Goal: Information Seeking & Learning: Learn about a topic

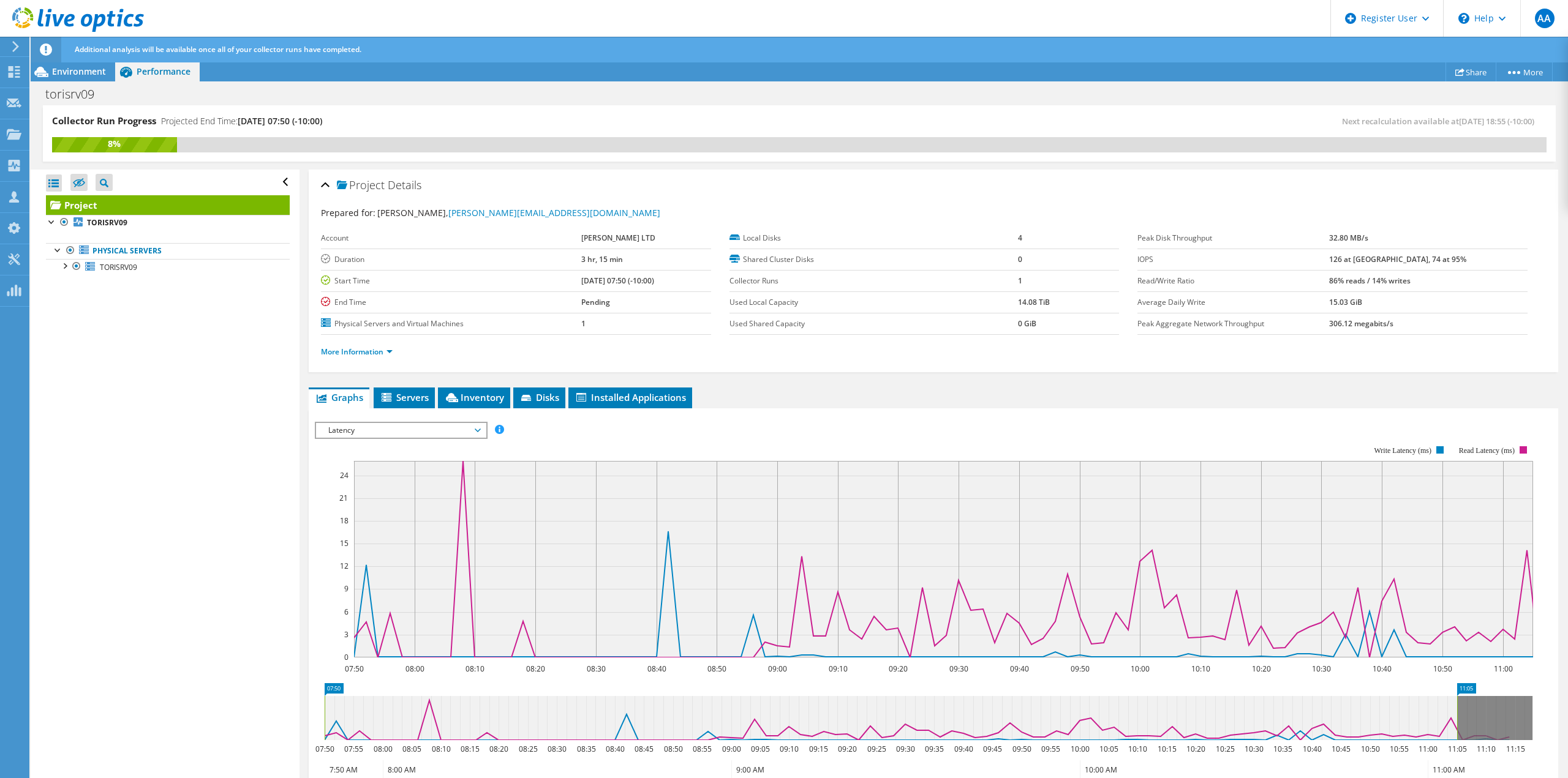
scroll to position [142, 0]
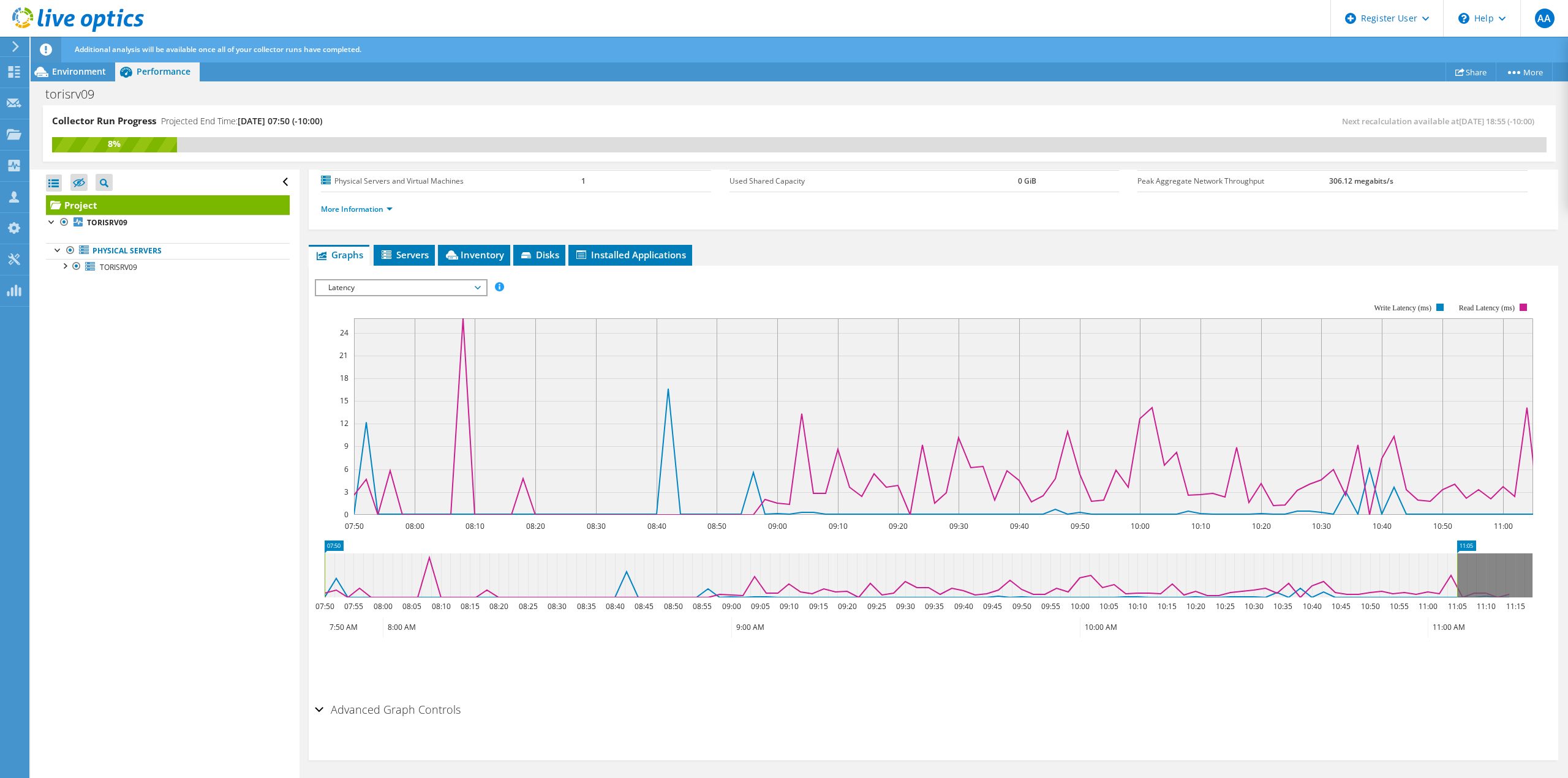
click at [471, 281] on span "Latency" at bounding box center [401, 288] width 158 height 15
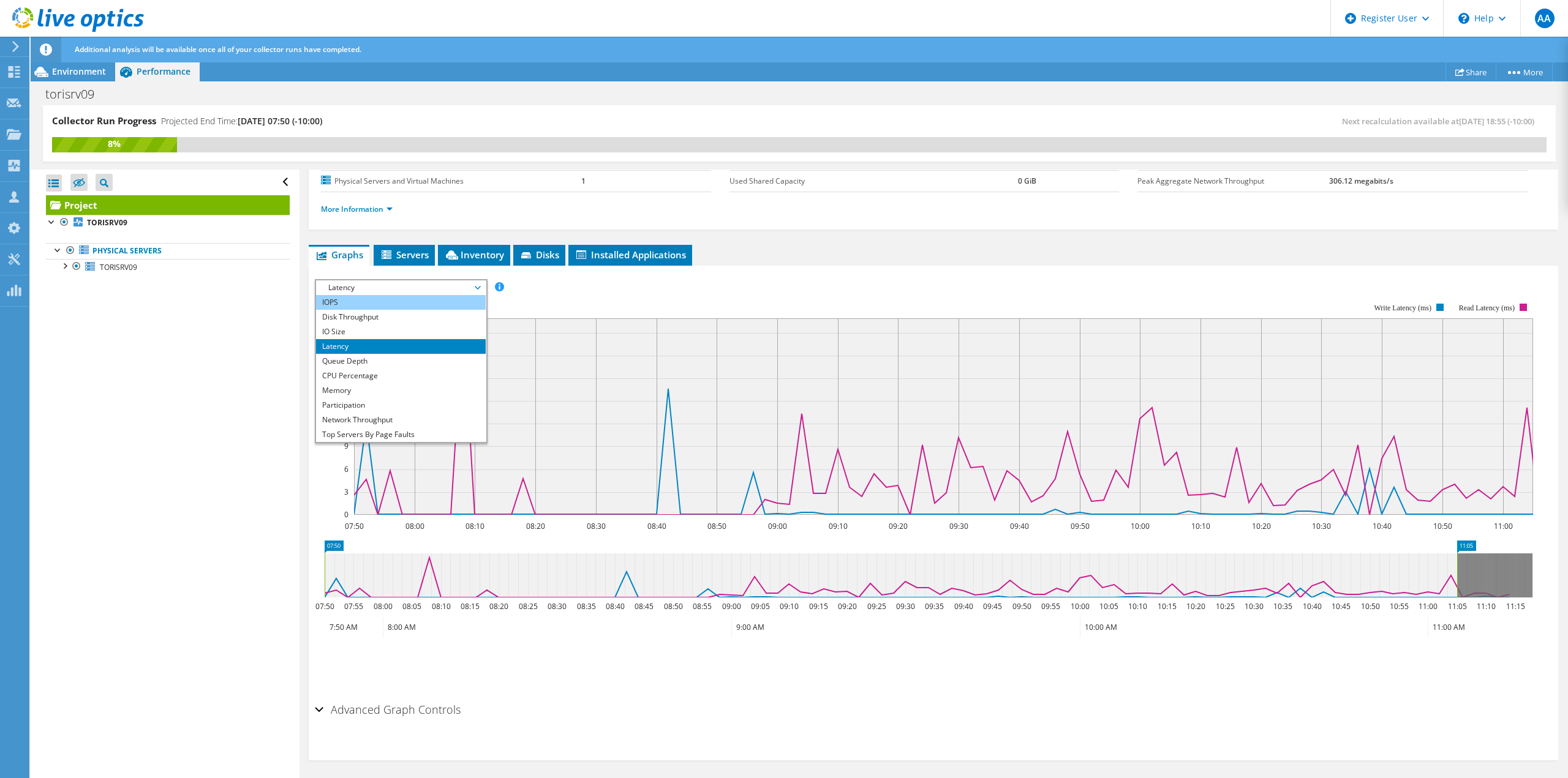
click at [456, 302] on li "IOPS" at bounding box center [401, 302] width 169 height 15
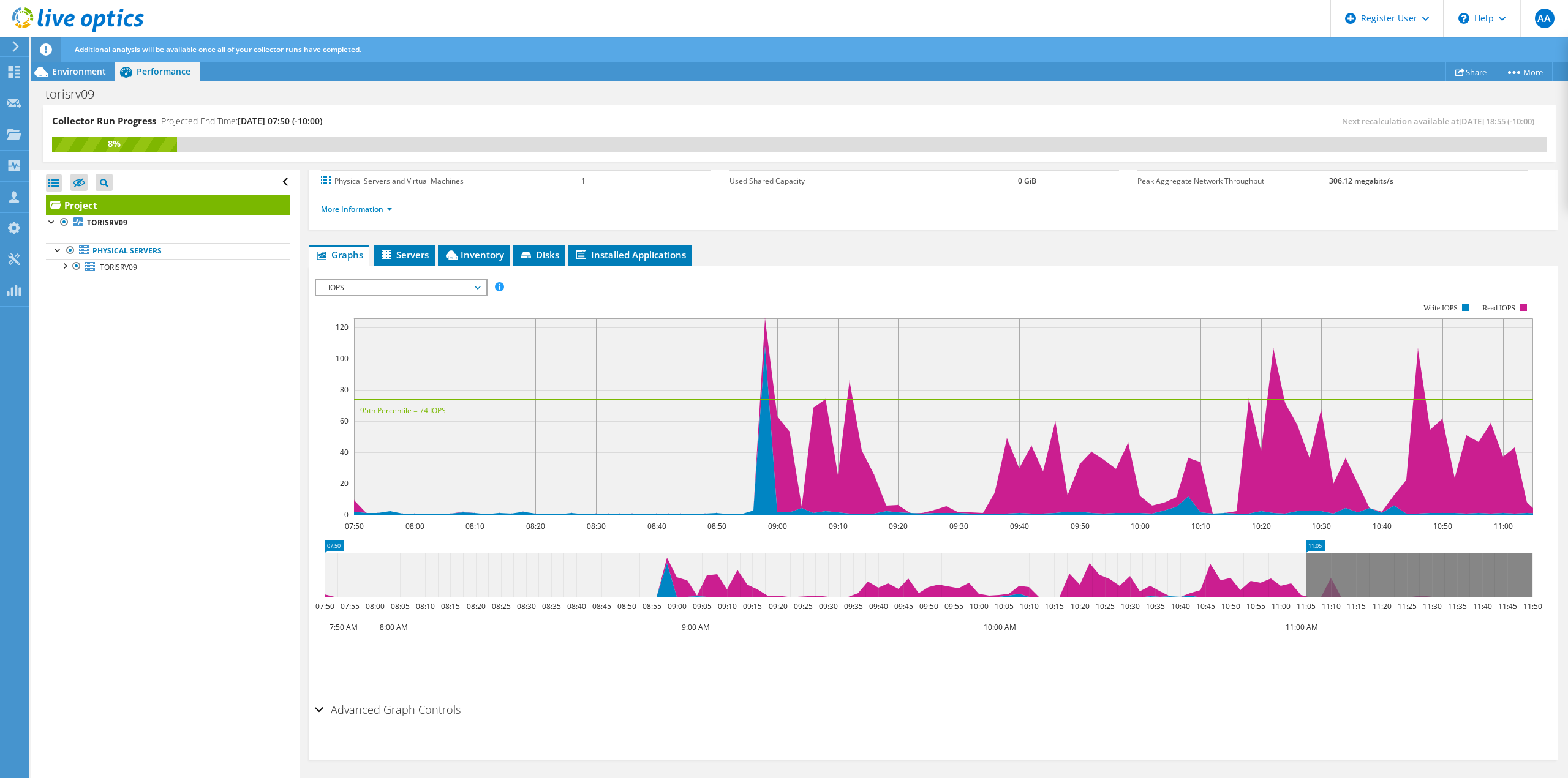
click at [451, 292] on span "IOPS" at bounding box center [401, 288] width 158 height 15
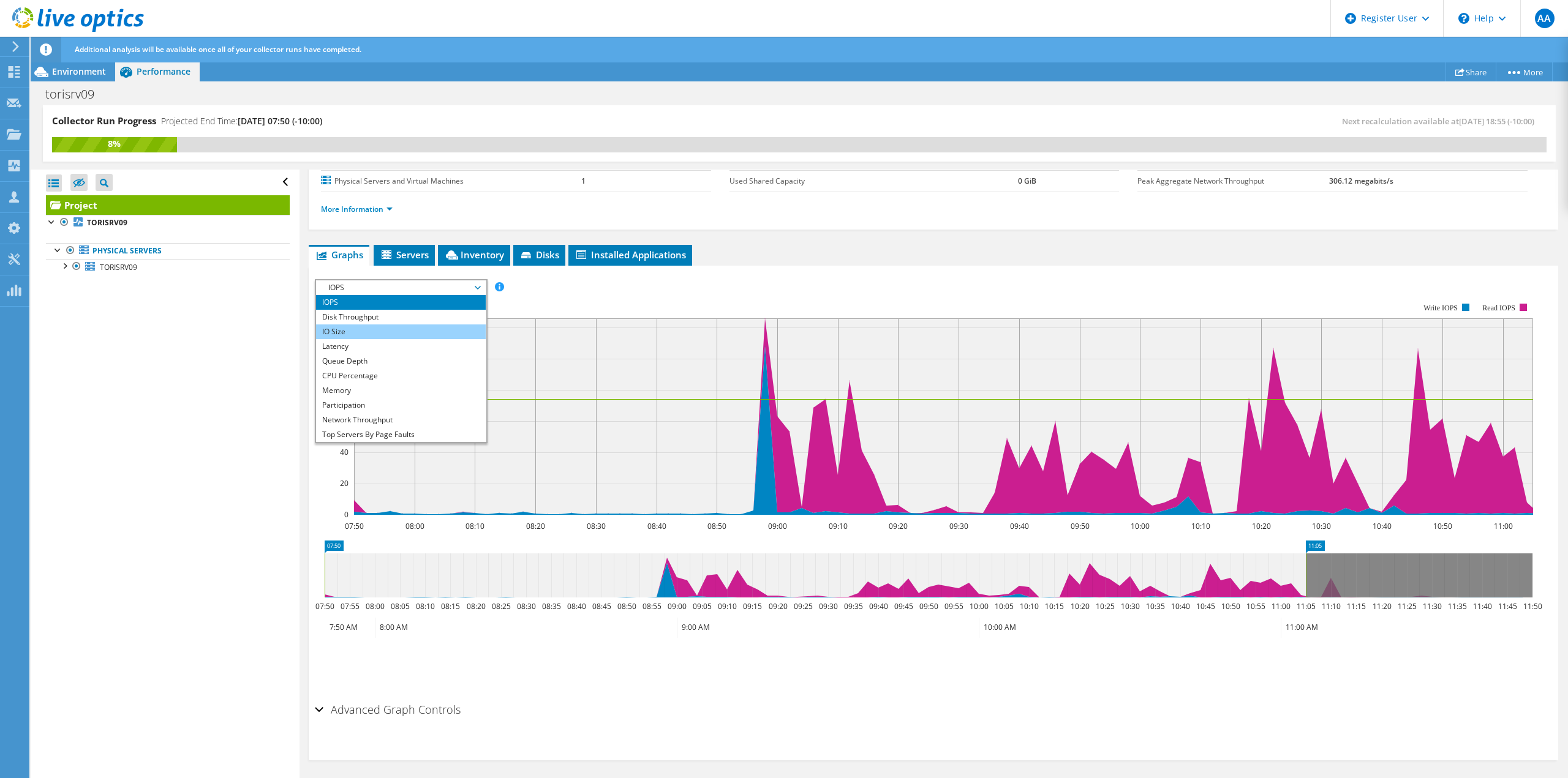
click at [455, 337] on li "IO Size" at bounding box center [401, 332] width 169 height 15
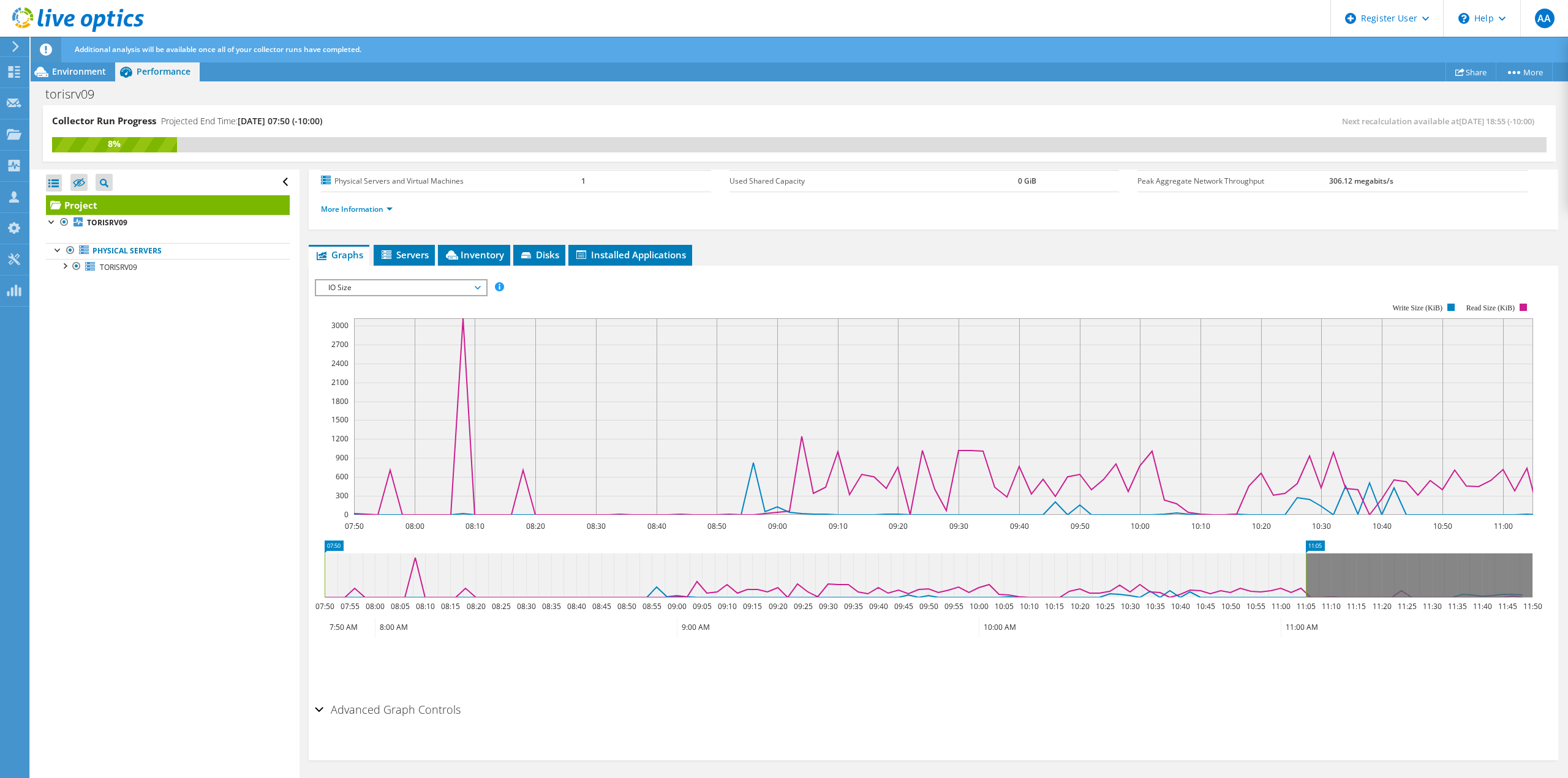
click at [436, 298] on rect at bounding box center [924, 409] width 1219 height 245
click at [440, 296] on div "IO Size IOPS Disk Throughput IO Size Latency Queue Depth CPU Percentage Memory …" at bounding box center [401, 287] width 173 height 17
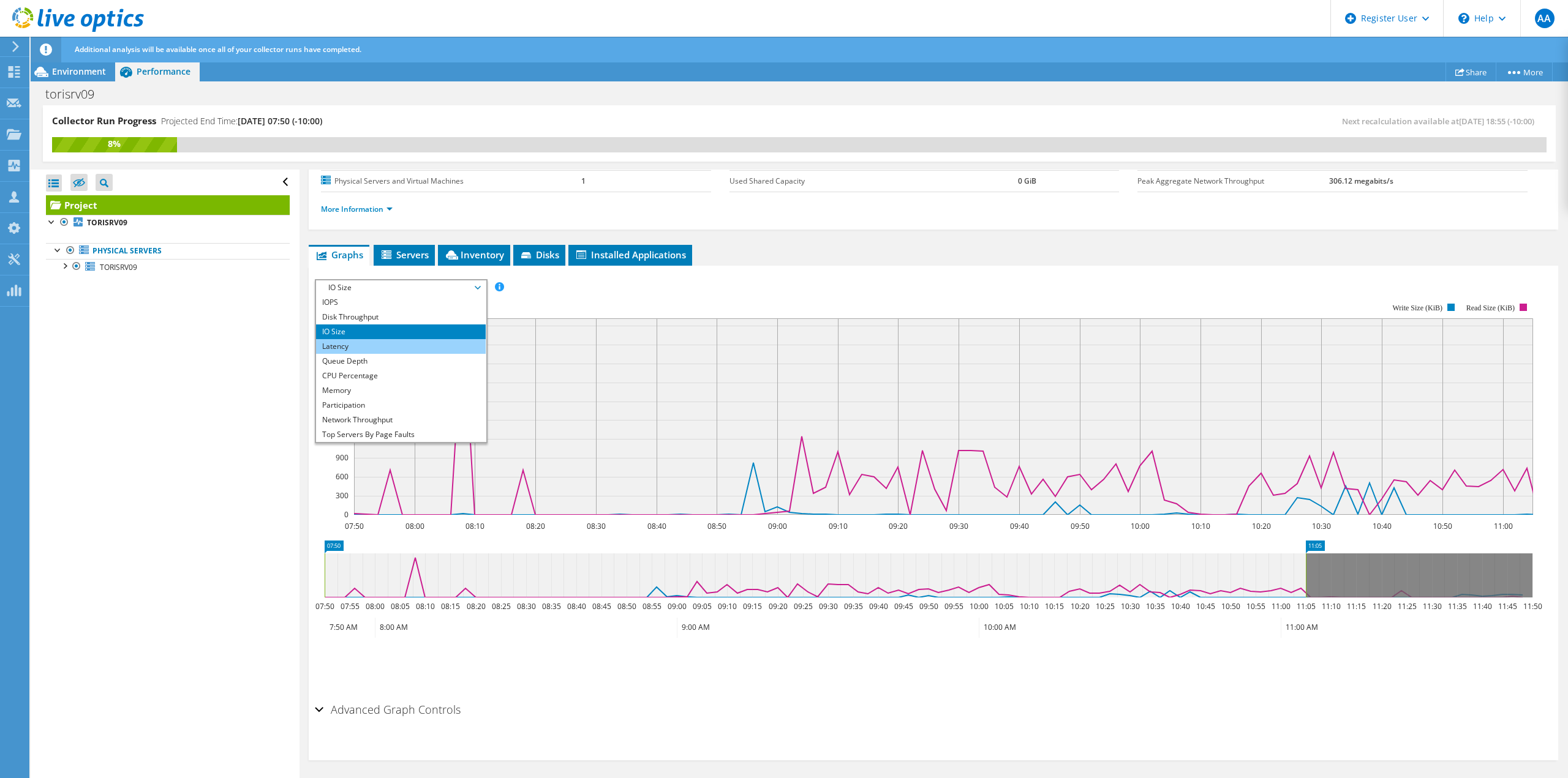
click at [420, 347] on li "Latency" at bounding box center [401, 347] width 169 height 15
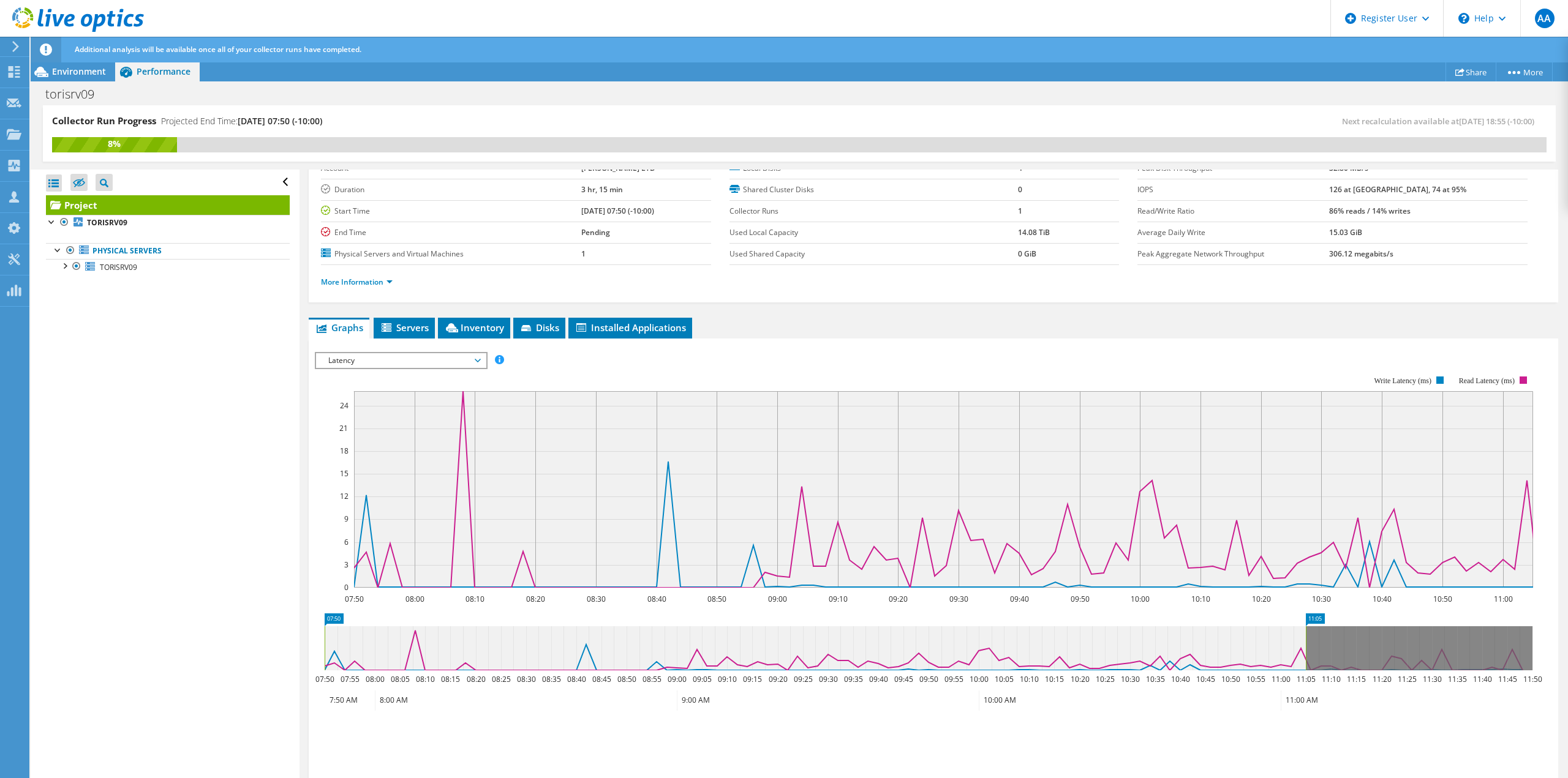
scroll to position [145, 0]
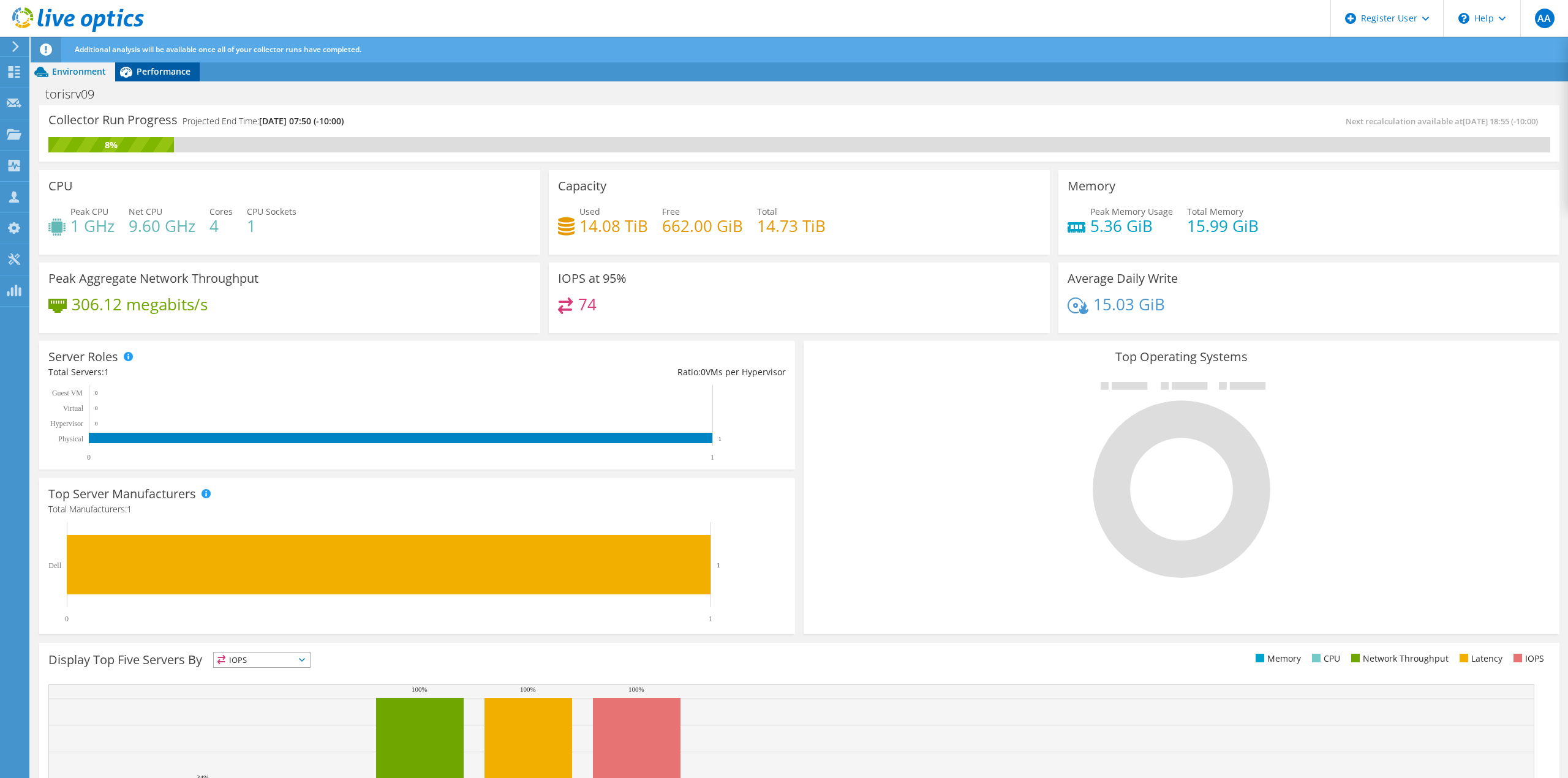
click at [146, 76] on span "Performance" at bounding box center [163, 71] width 54 height 12
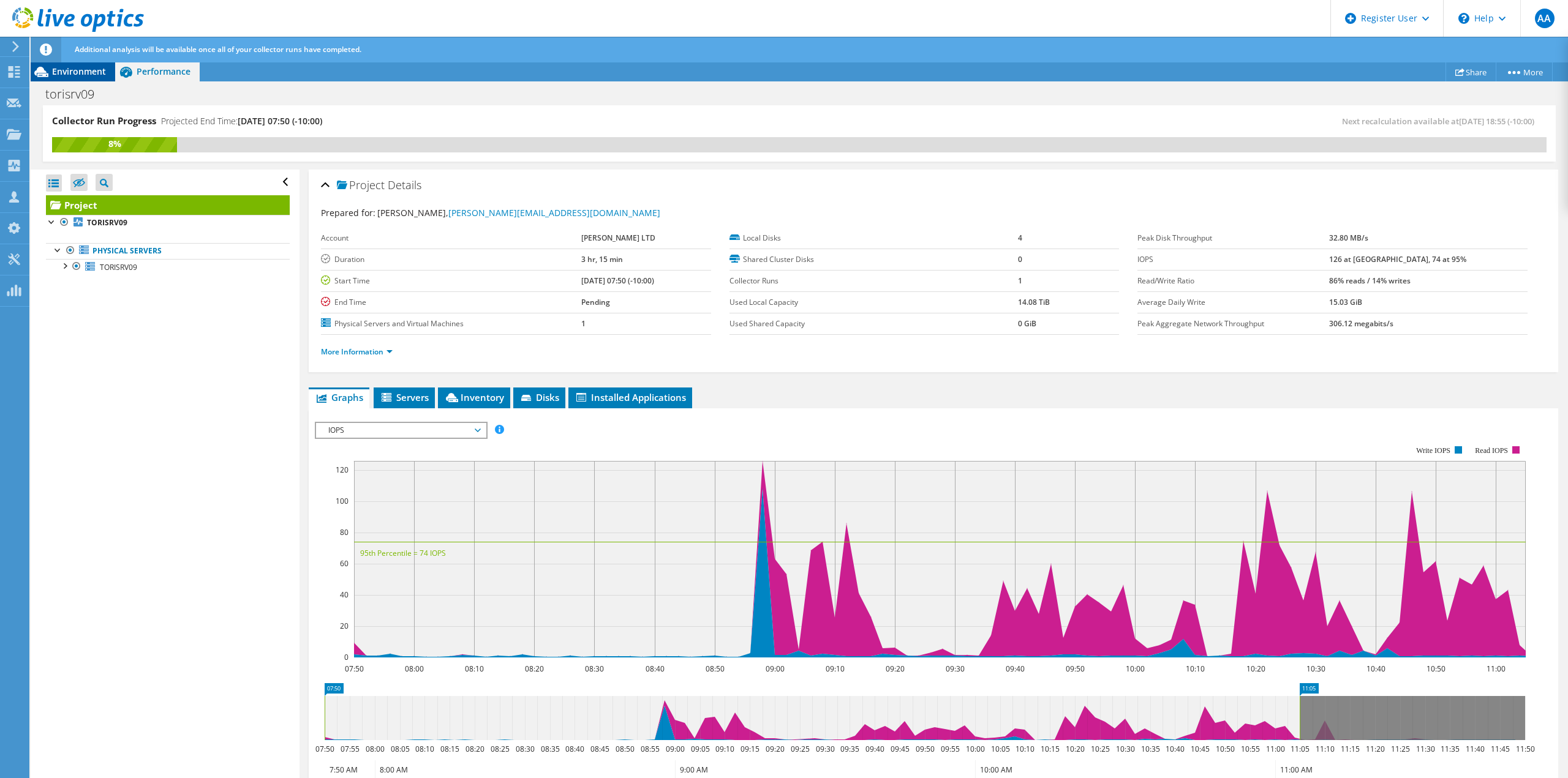
click at [96, 76] on span "Environment" at bounding box center [79, 71] width 54 height 12
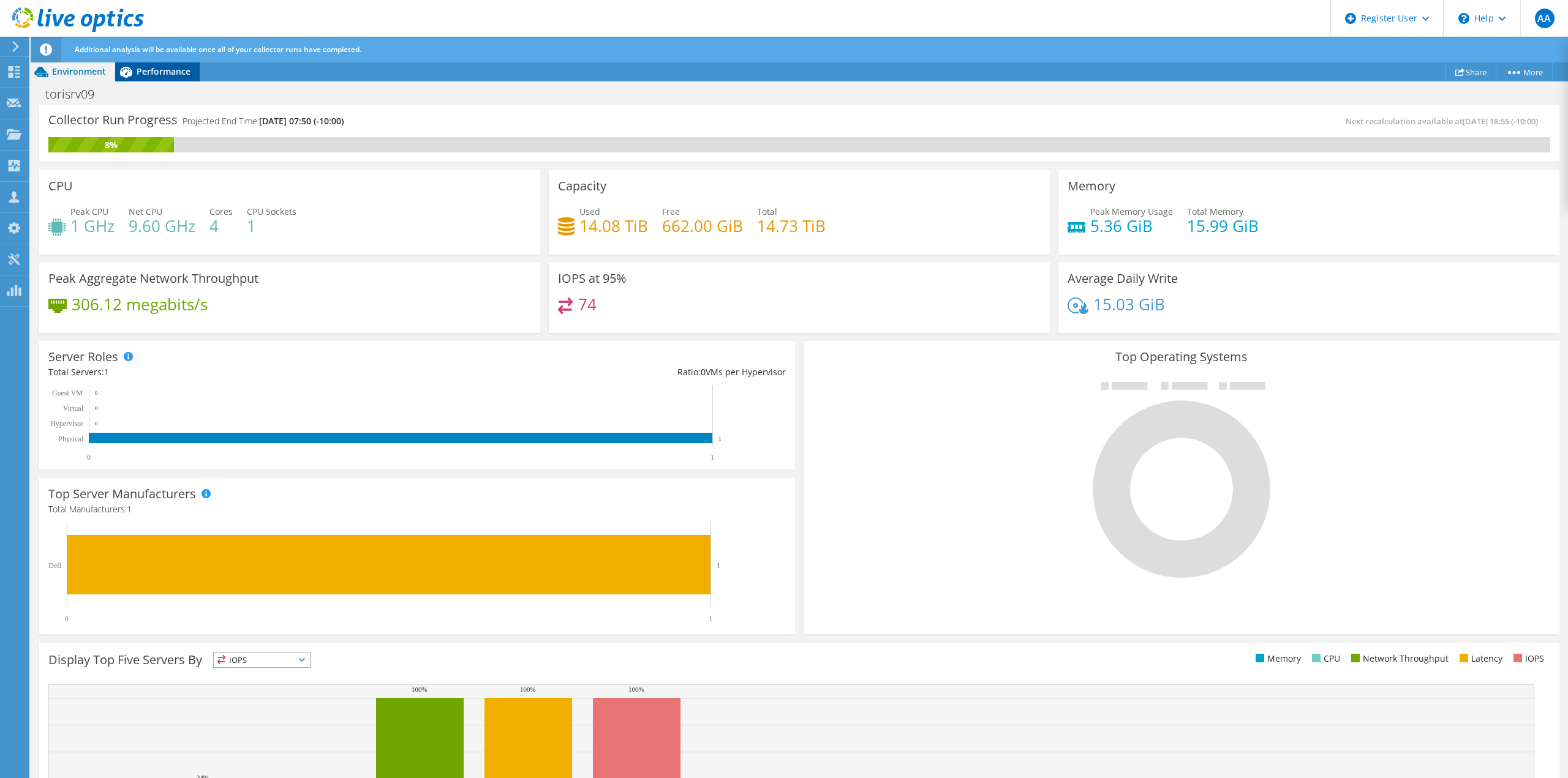
click at [179, 74] on span "Performance" at bounding box center [163, 71] width 54 height 12
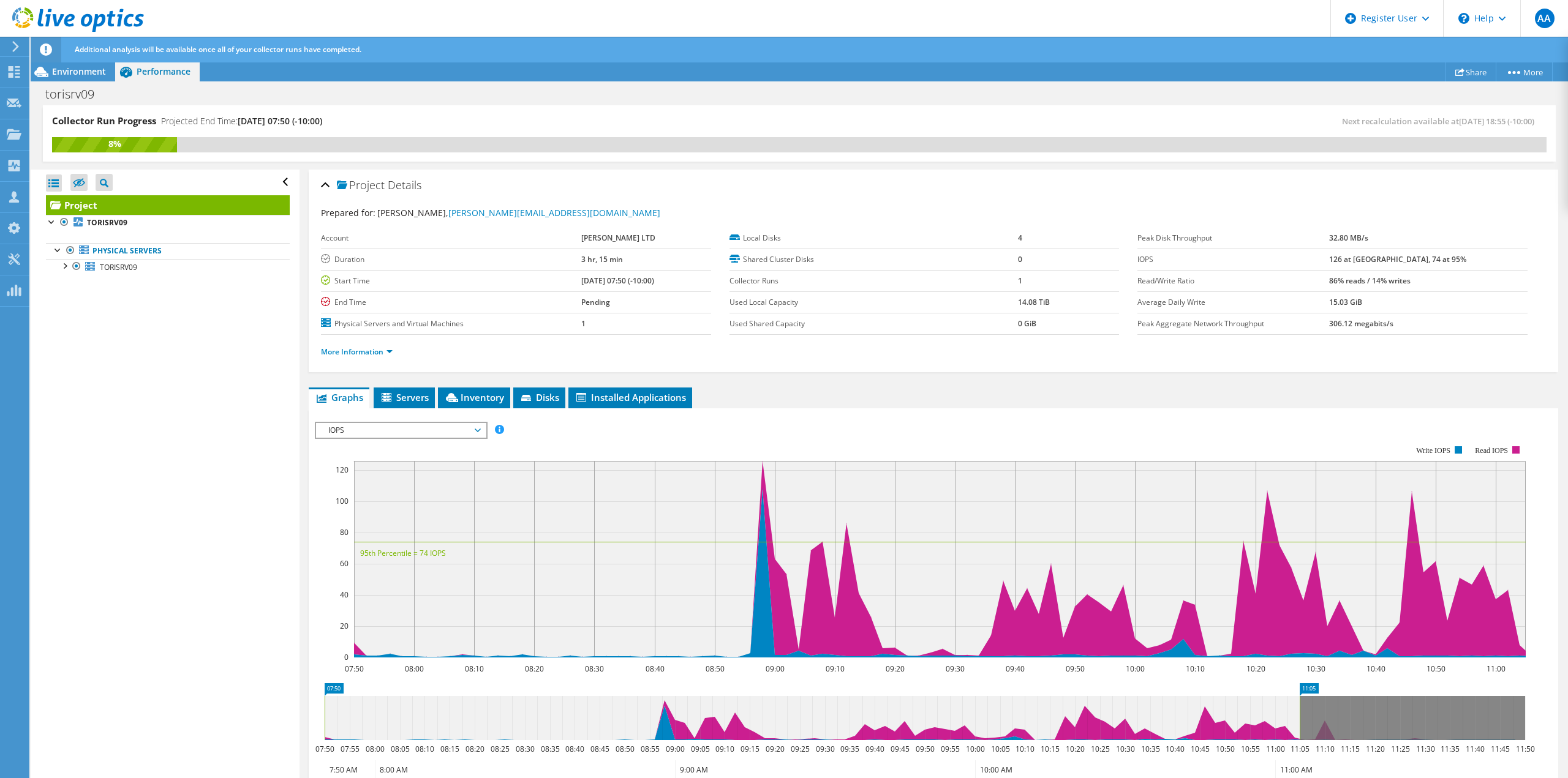
click at [423, 431] on span "IOPS" at bounding box center [401, 431] width 158 height 15
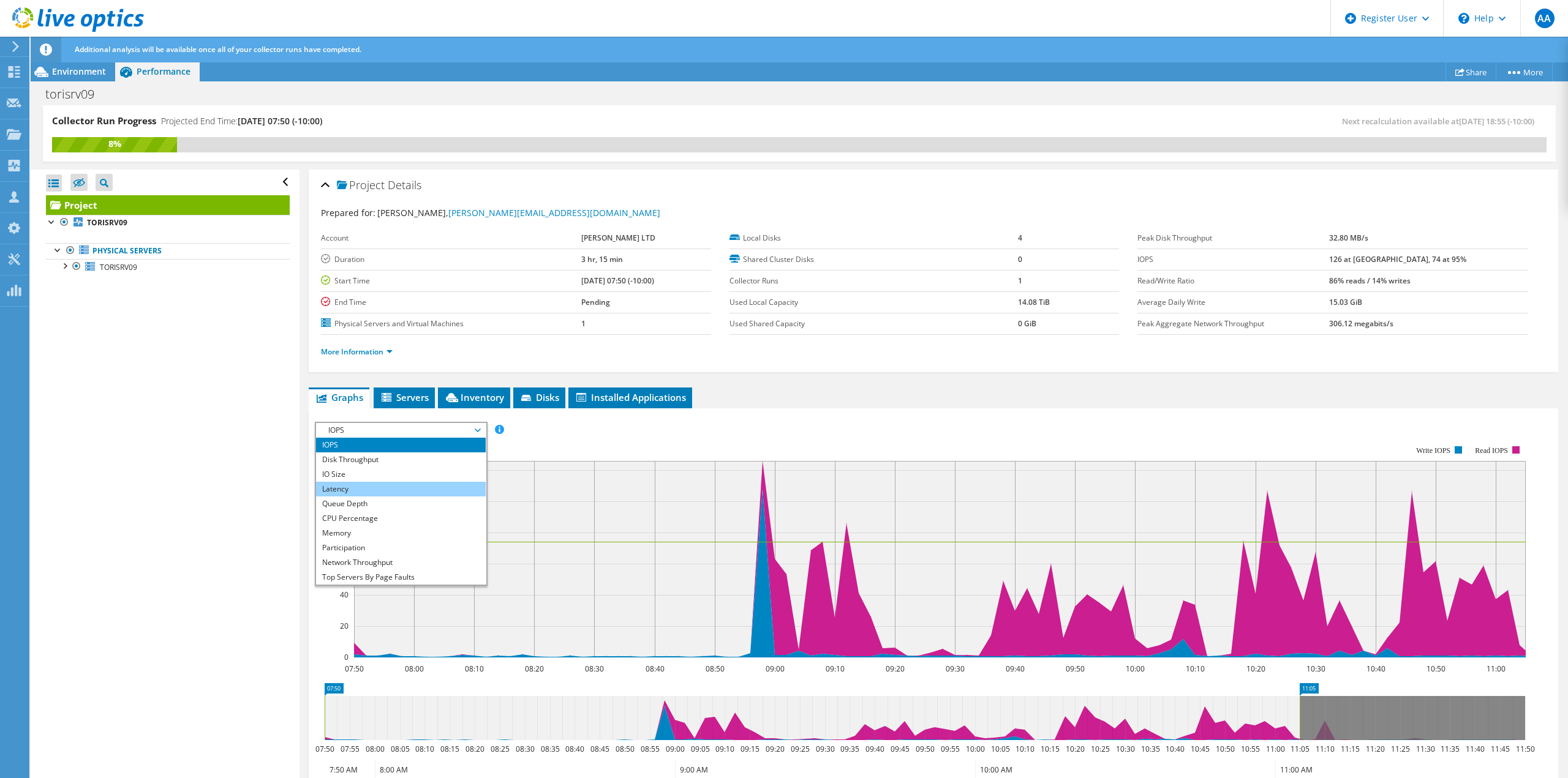
click at [416, 488] on li "Latency" at bounding box center [401, 489] width 169 height 15
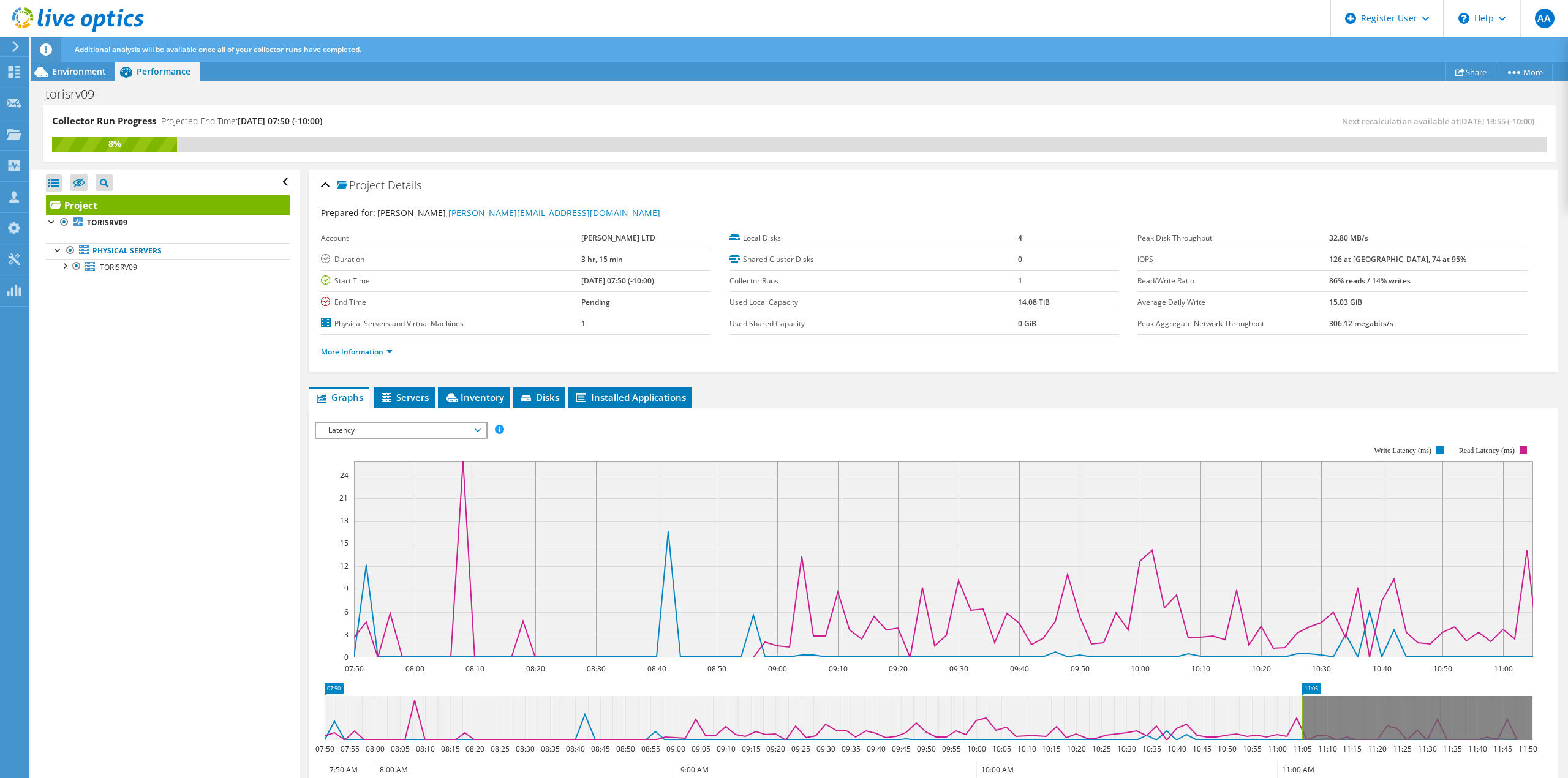
click at [670, 183] on div "Project Details" at bounding box center [933, 186] width 1225 height 26
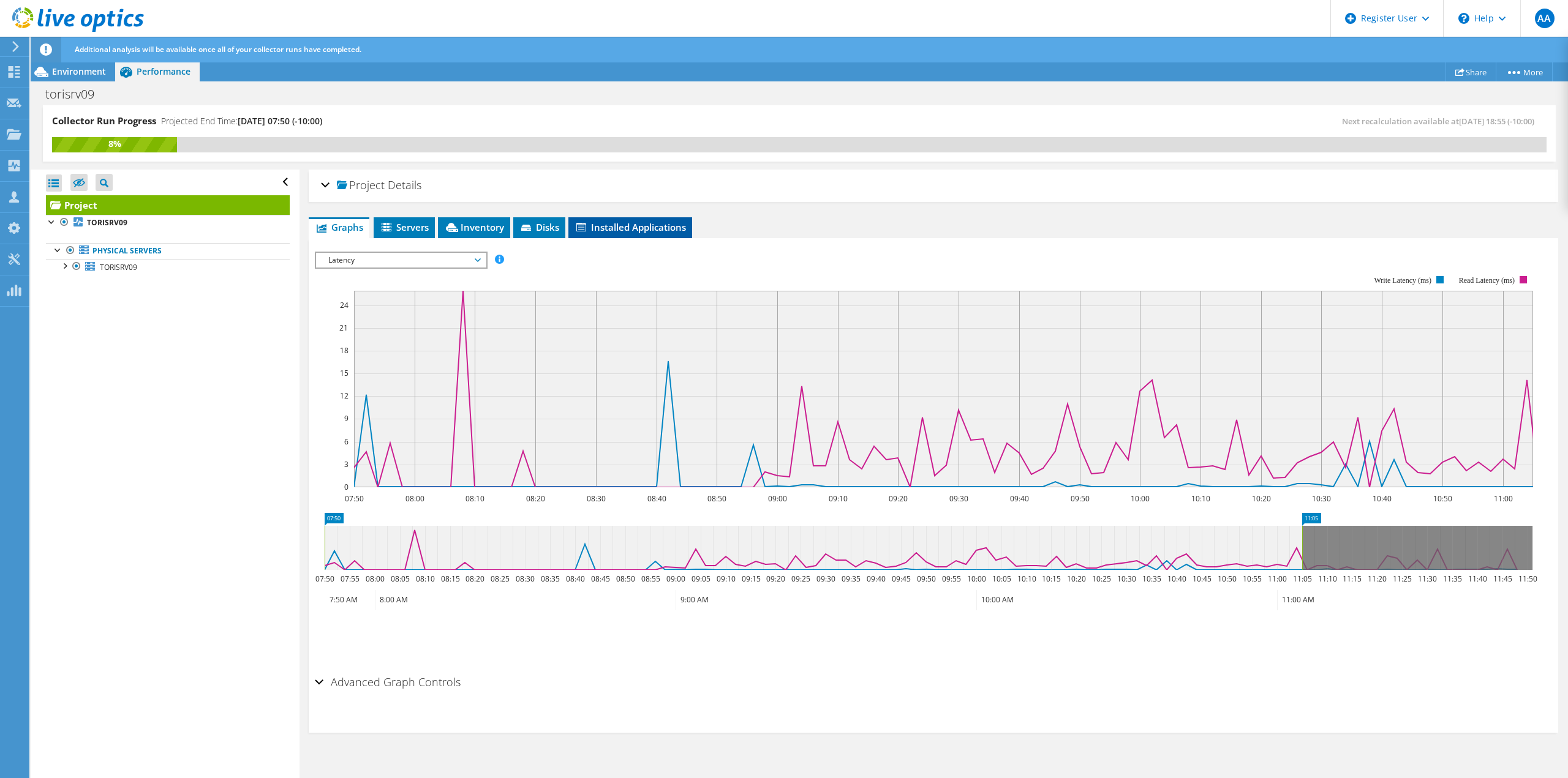
click at [605, 232] on span "Installed Applications" at bounding box center [630, 227] width 111 height 12
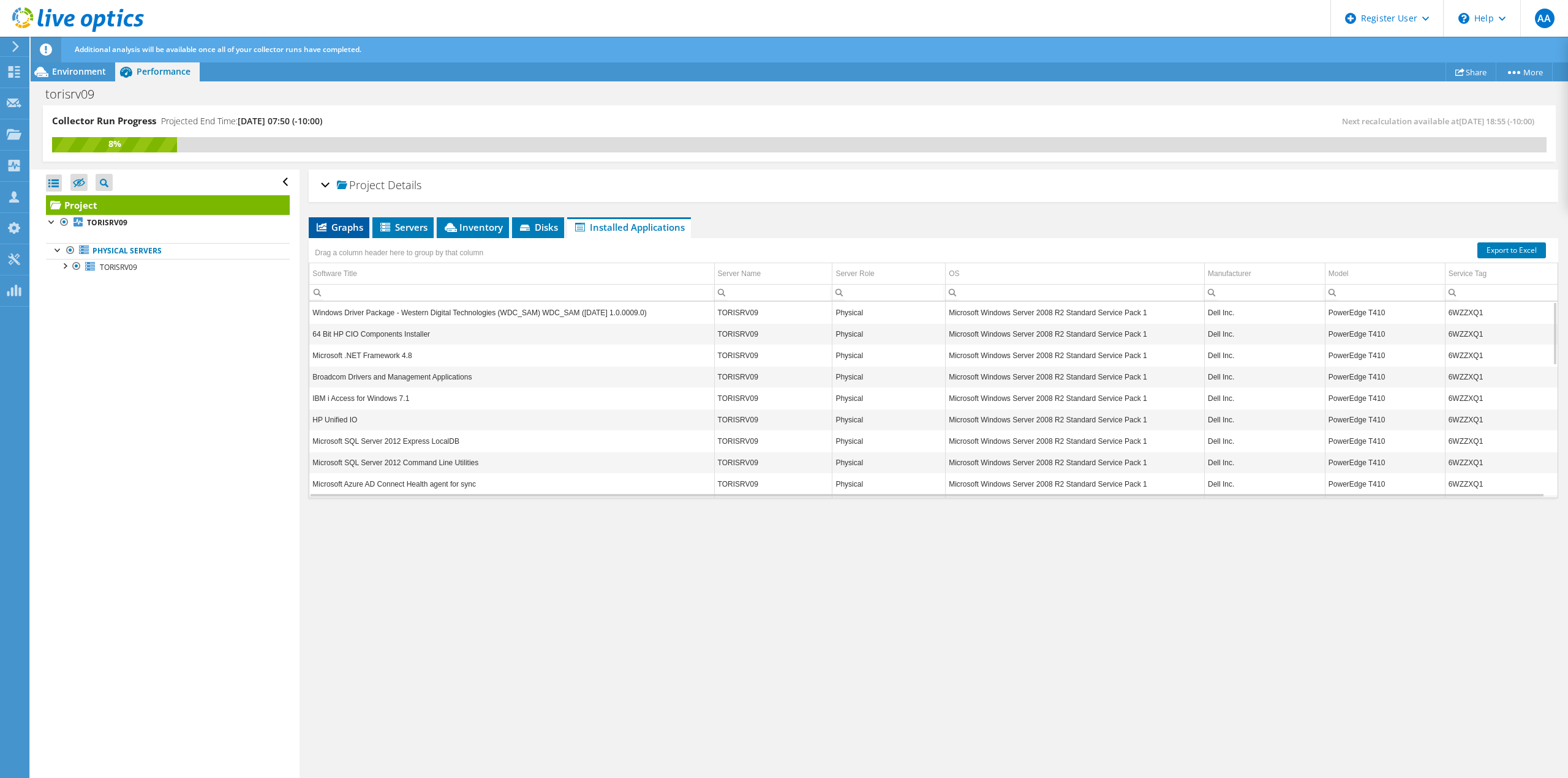
click at [346, 227] on span "Graphs" at bounding box center [339, 227] width 48 height 12
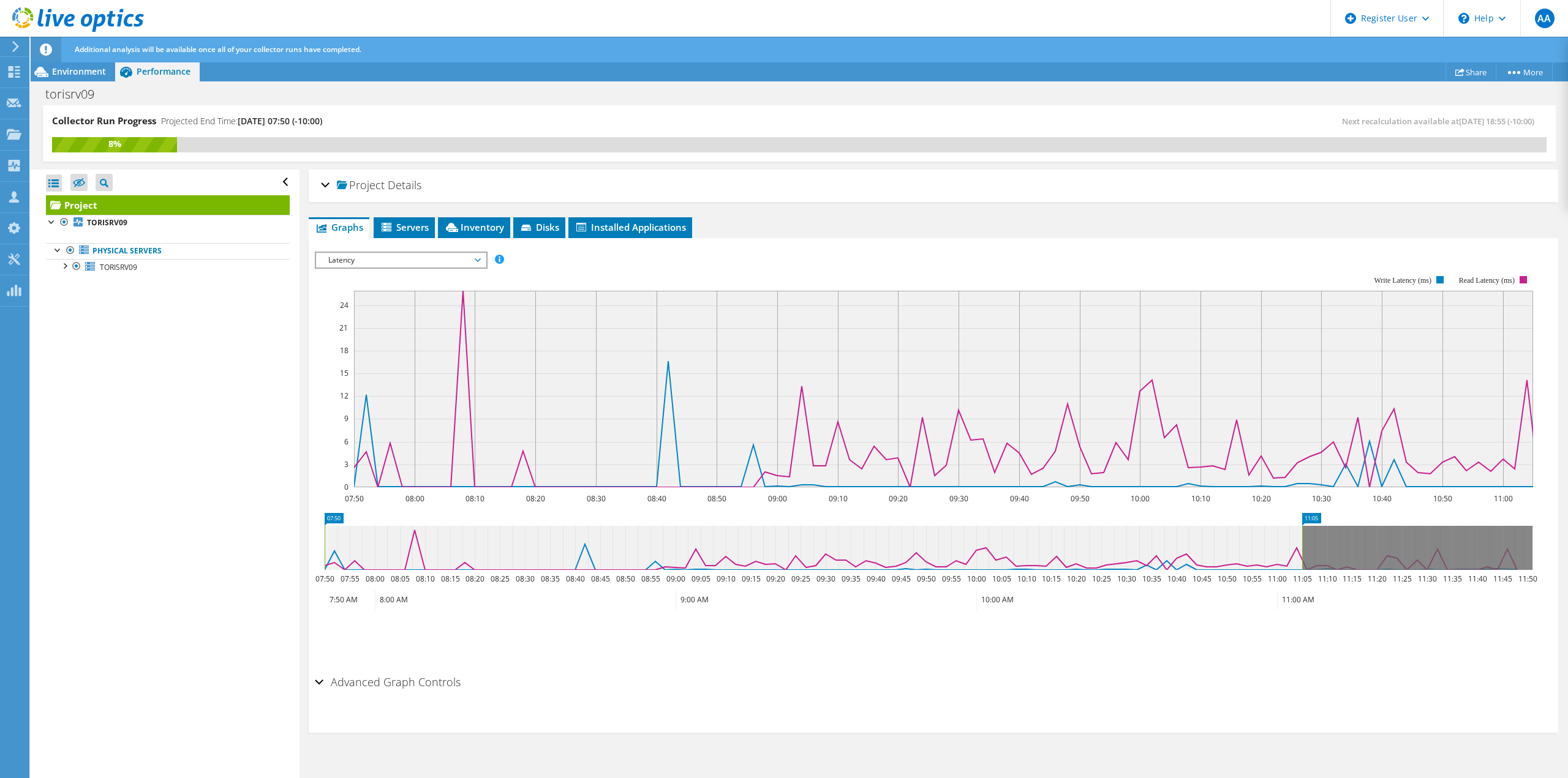
click at [378, 257] on span "Latency" at bounding box center [401, 261] width 158 height 15
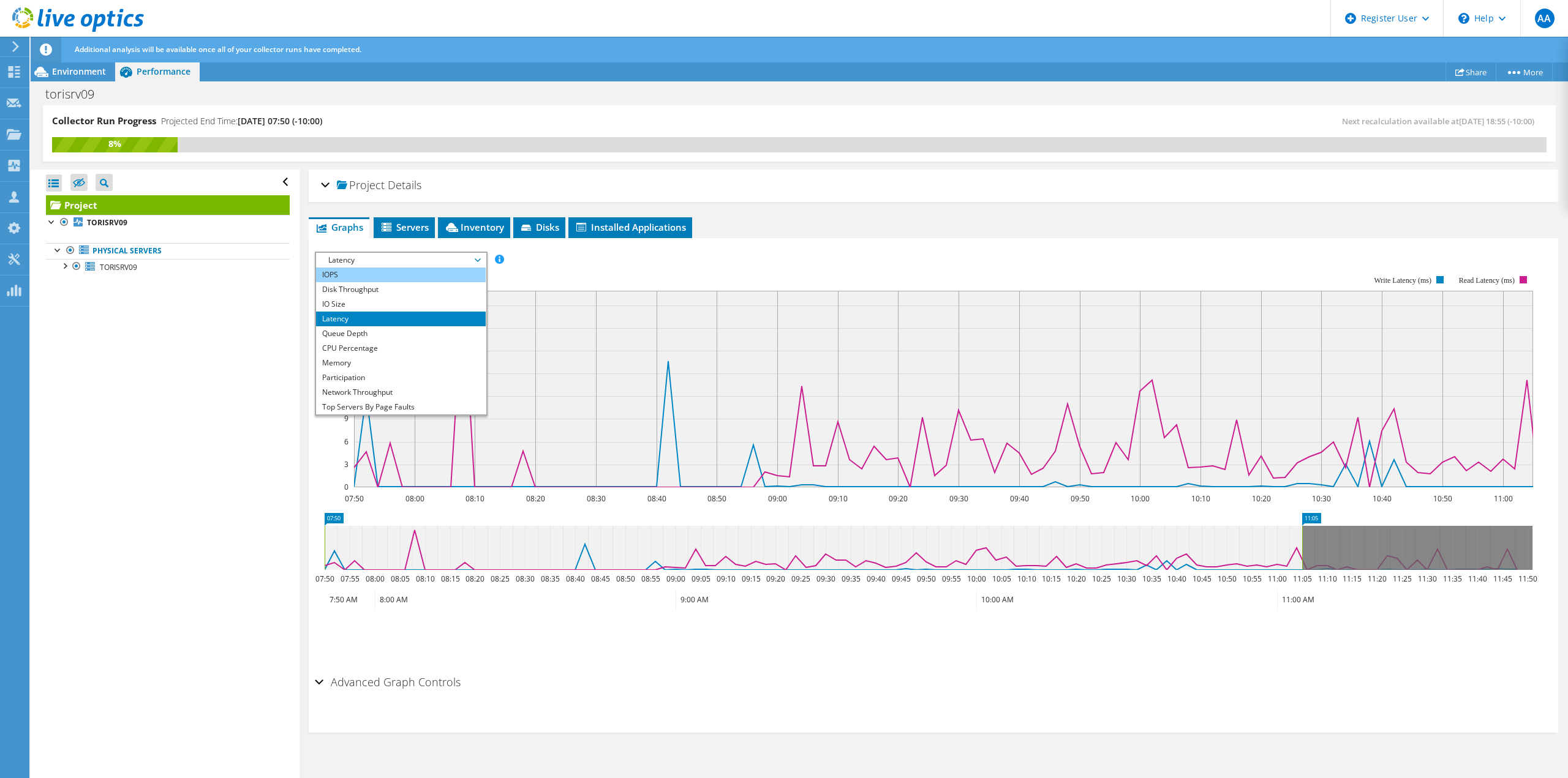
click at [382, 271] on li "IOPS" at bounding box center [401, 275] width 169 height 15
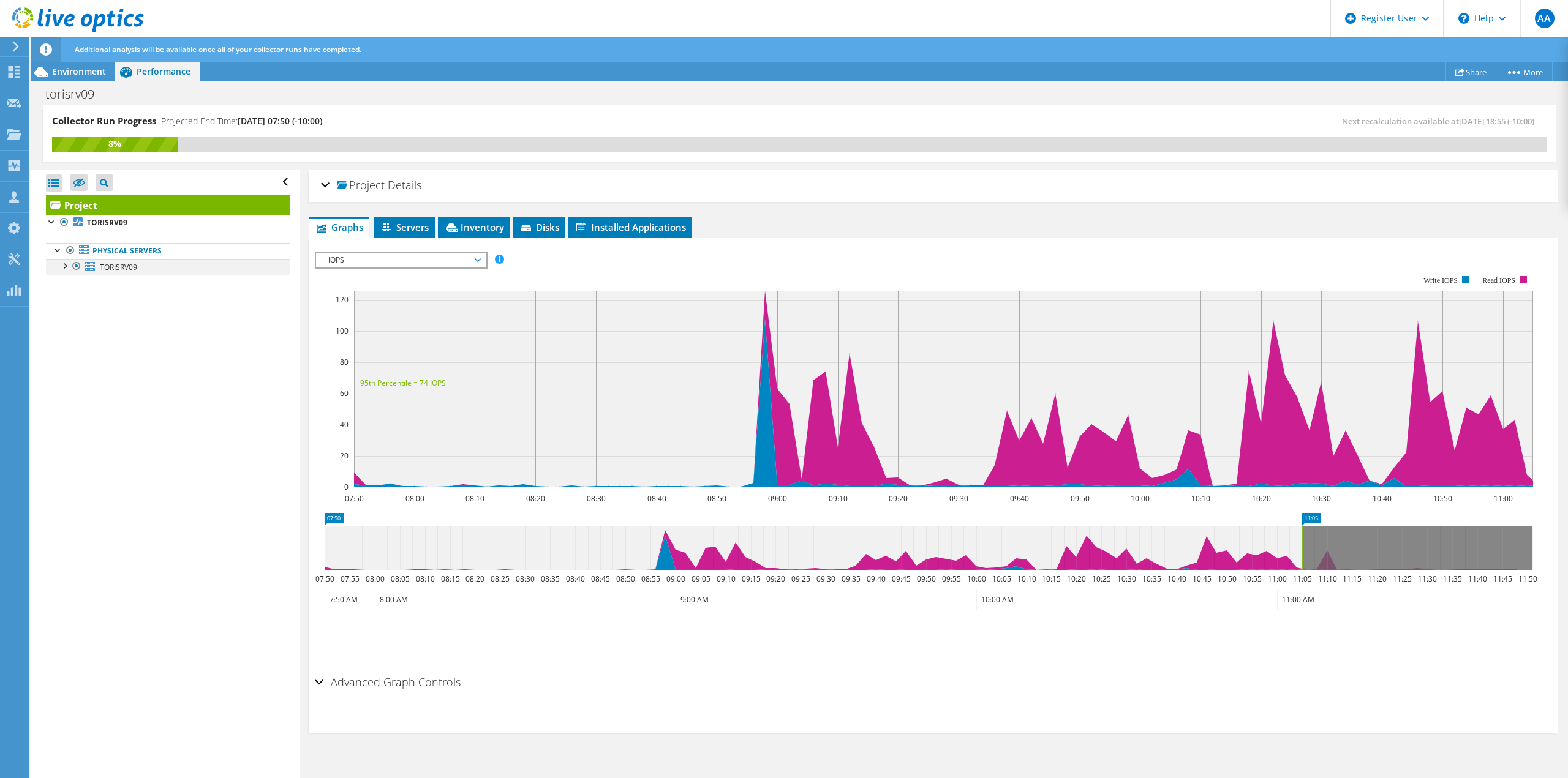
click at [66, 263] on div at bounding box center [64, 265] width 13 height 12
click at [68, 344] on div at bounding box center [71, 346] width 13 height 12
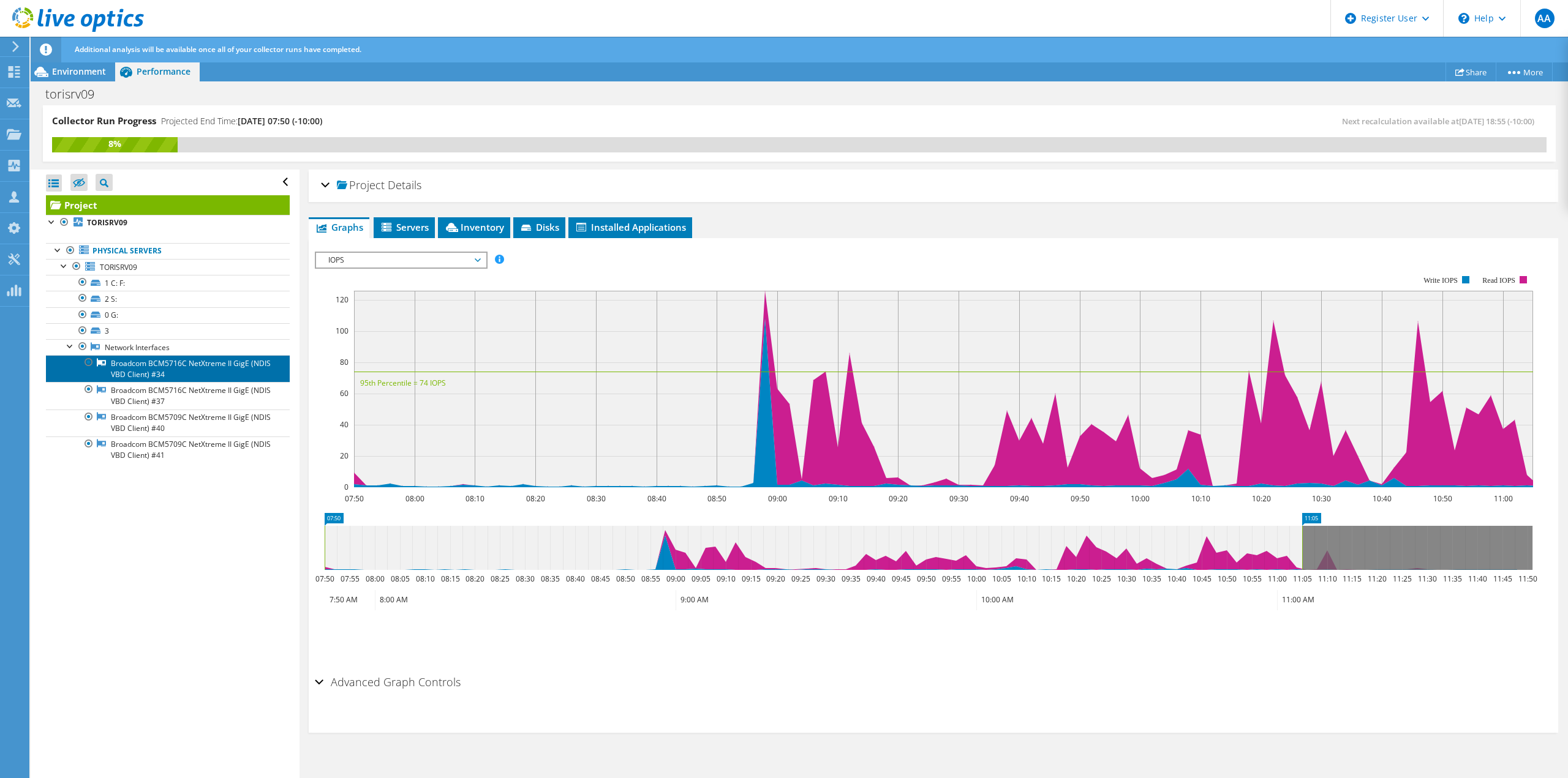
click at [125, 362] on link "Broadcom BCM5716C NetXtreme II GigE (NDIS VBD Client) #34" at bounding box center [168, 368] width 244 height 27
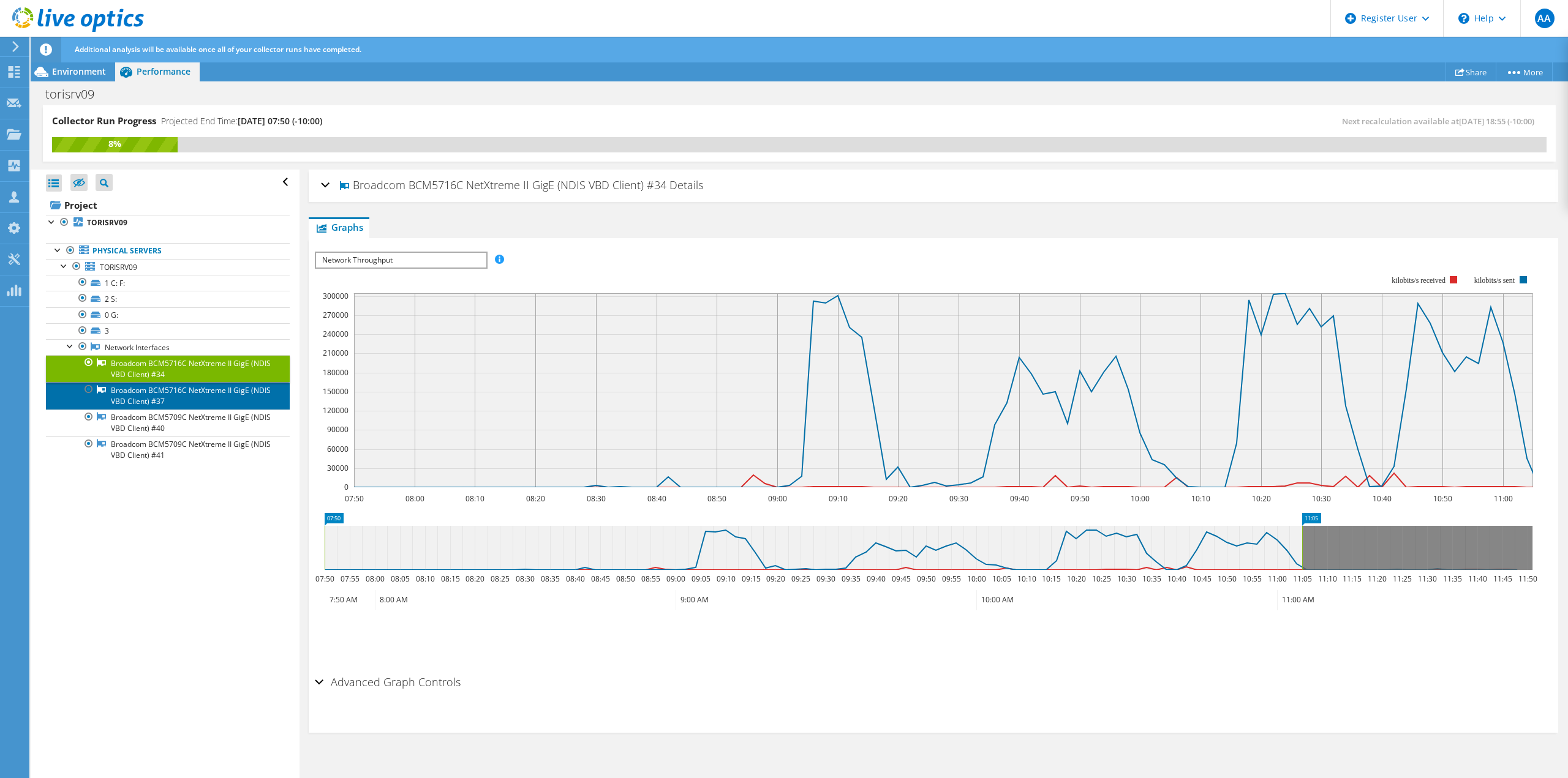
click at [156, 408] on link "Broadcom BCM5716C NetXtreme II GigE (NDIS VBD Client) #37" at bounding box center [168, 395] width 244 height 27
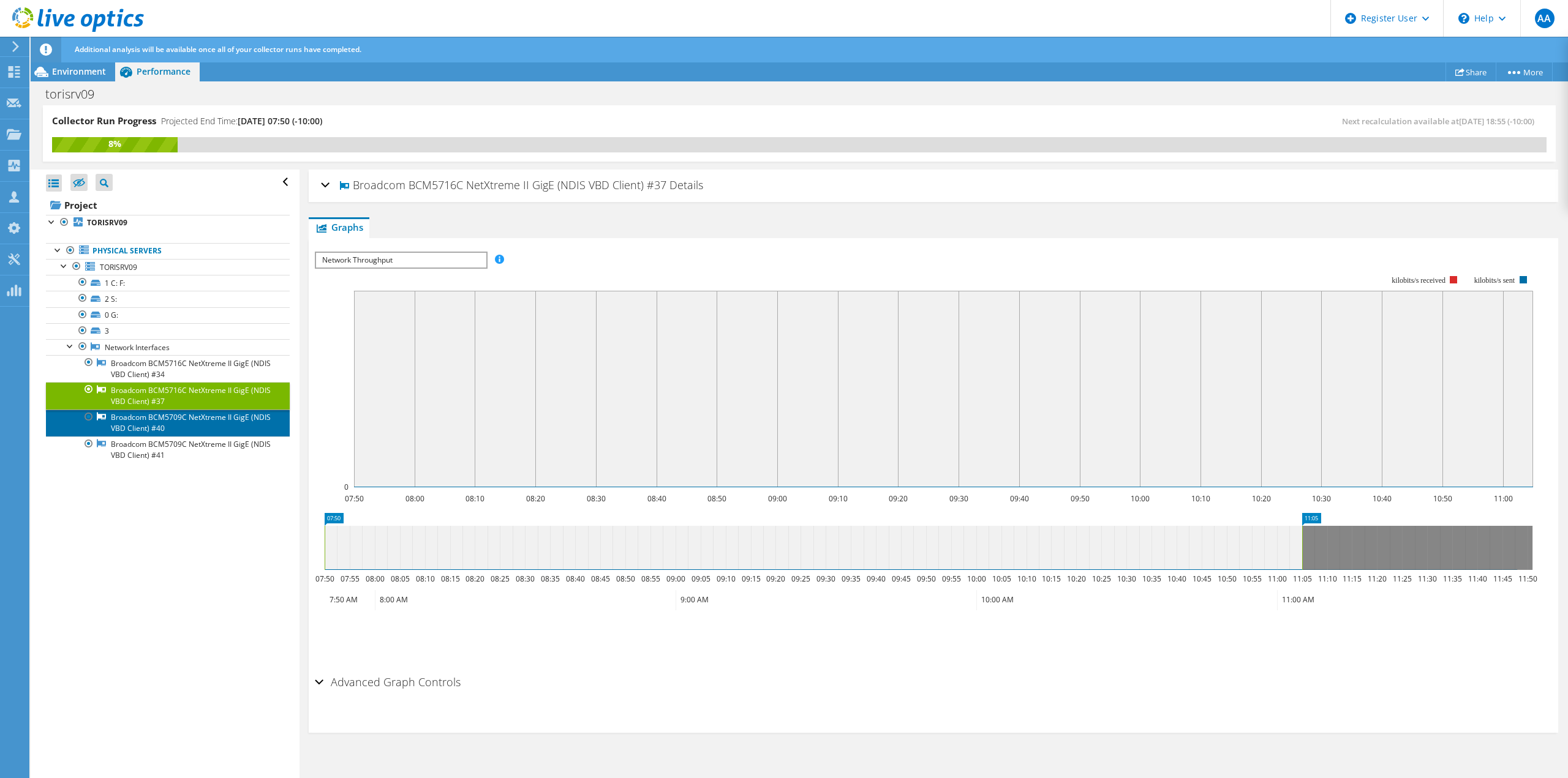
click at [166, 427] on link "Broadcom BCM5709C NetXtreme II GigE (NDIS VBD Client) #40" at bounding box center [168, 422] width 244 height 27
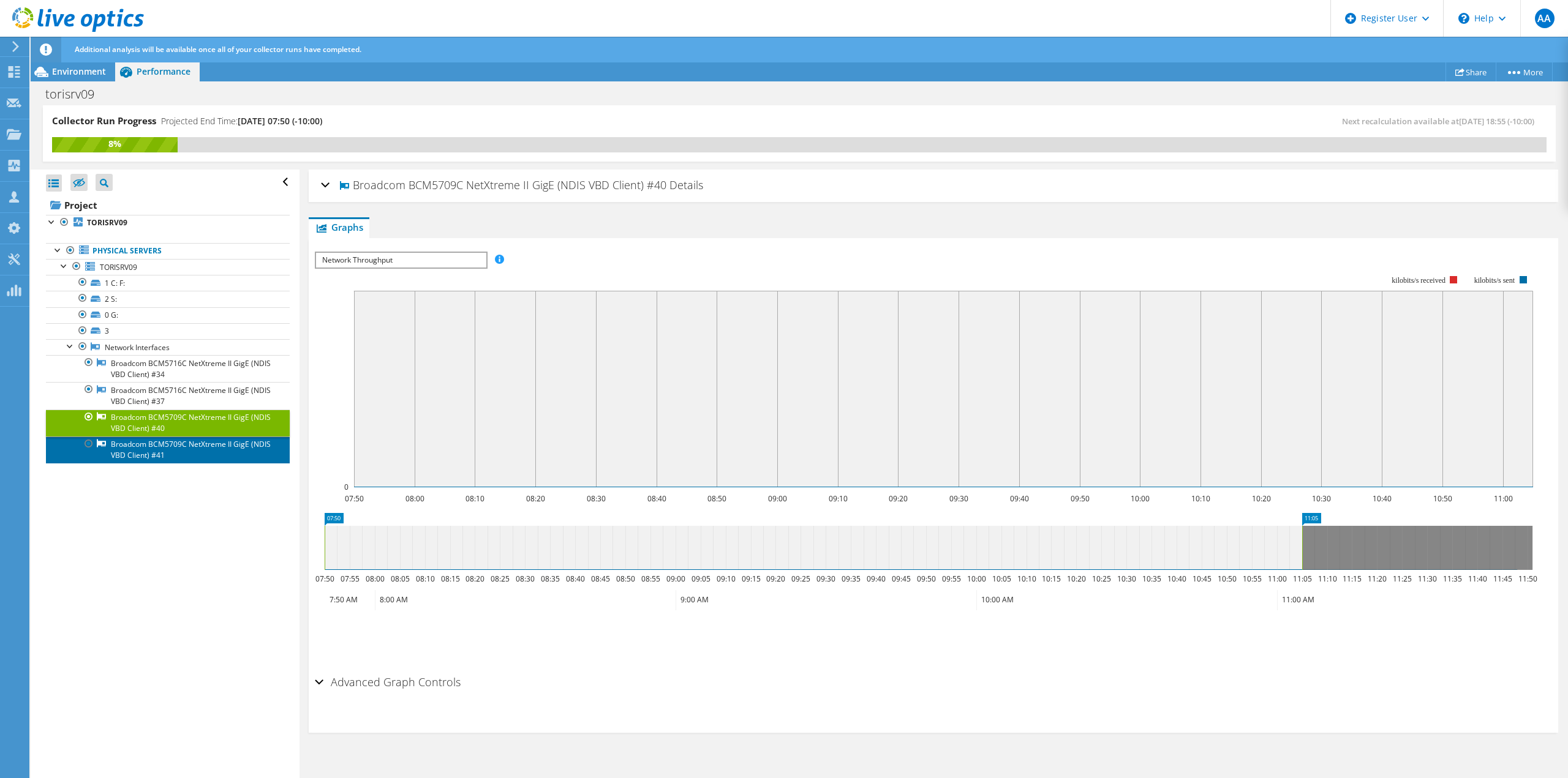
click at [177, 440] on link "Broadcom BCM5709C NetXtreme II GigE (NDIS VBD Client) #41" at bounding box center [168, 450] width 244 height 27
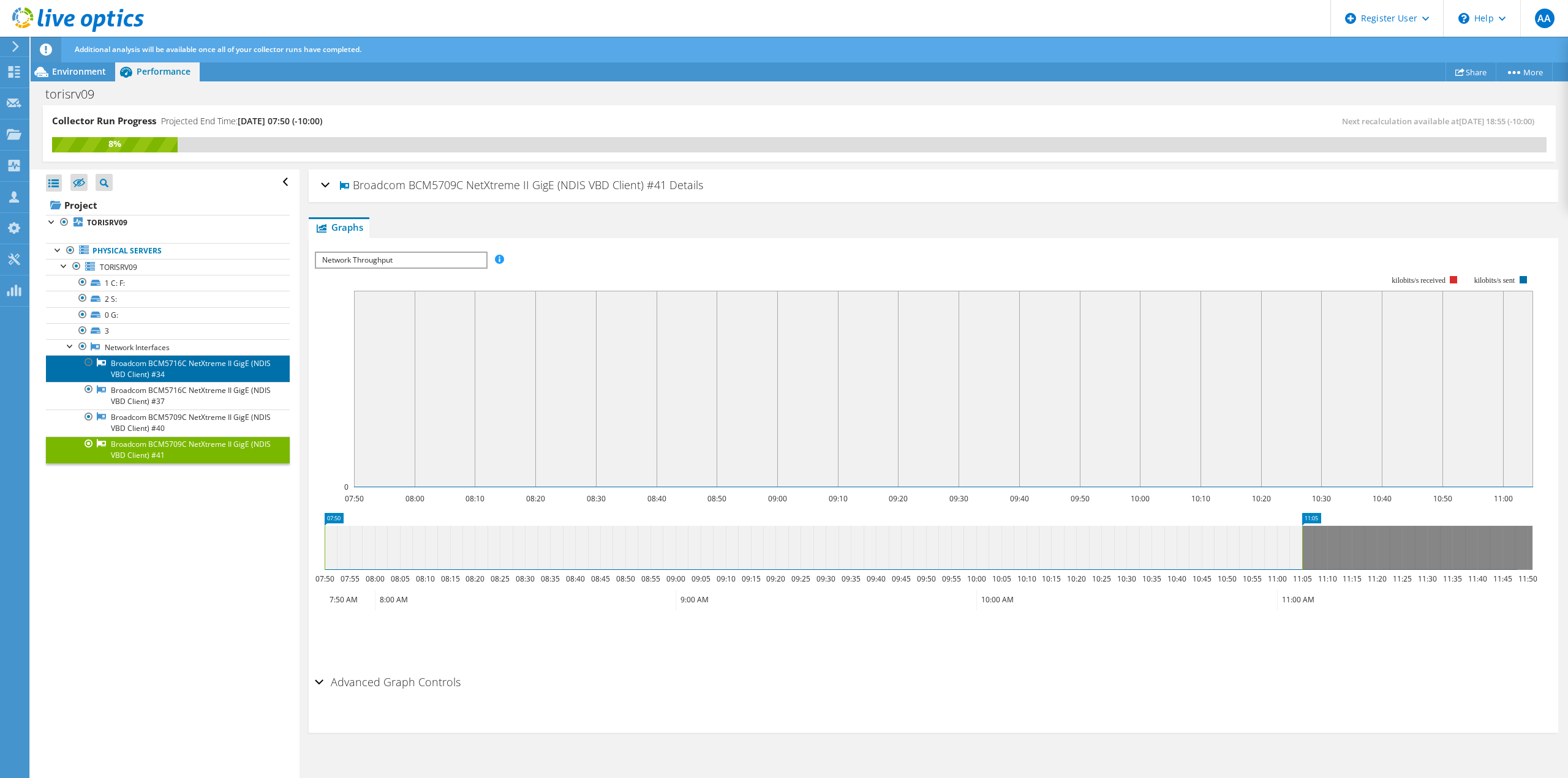
click at [182, 359] on link "Broadcom BCM5716C NetXtreme II GigE (NDIS VBD Client) #34" at bounding box center [168, 368] width 244 height 27
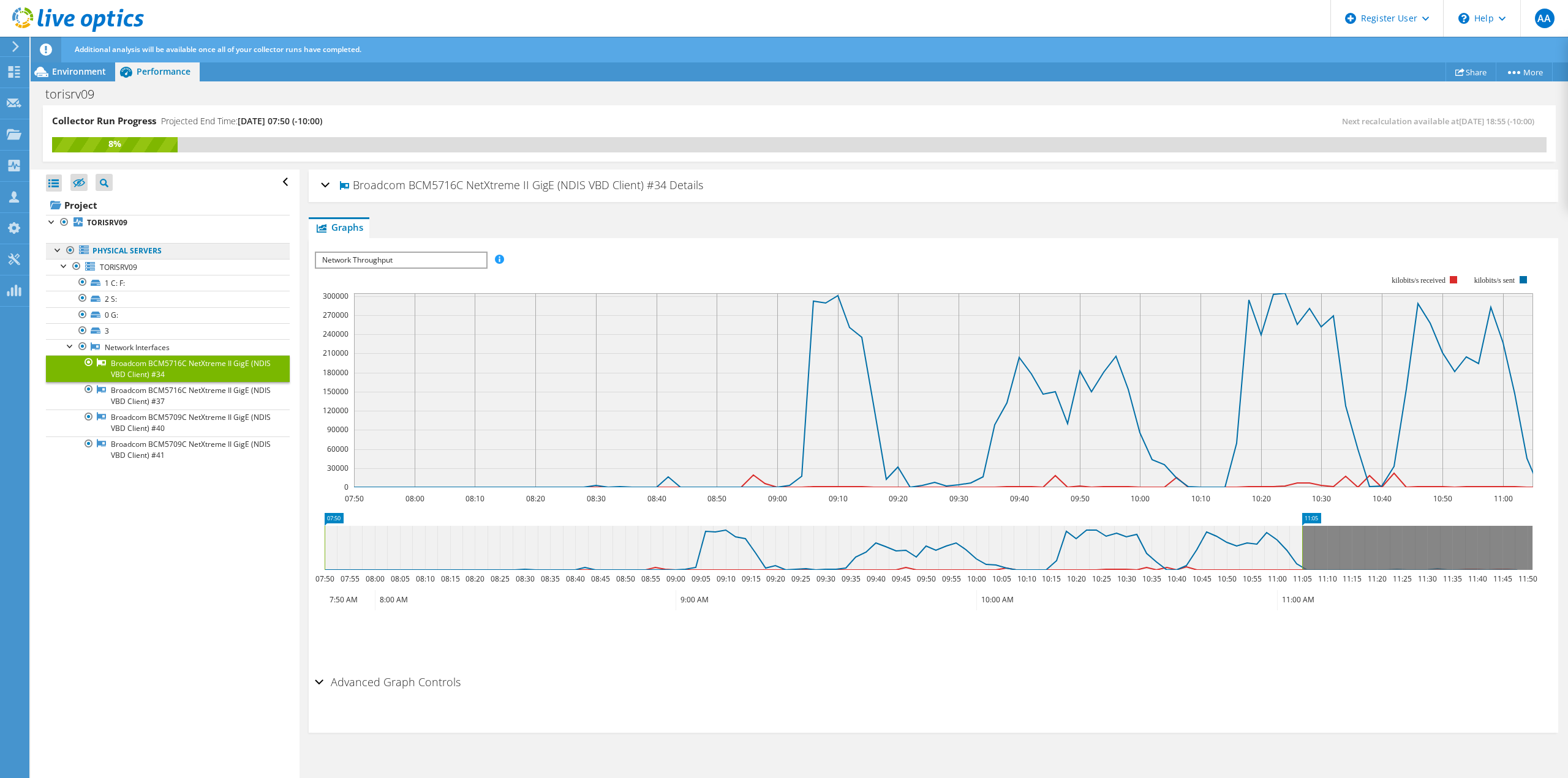
click at [102, 244] on link "Physical Servers" at bounding box center [168, 251] width 244 height 16
click at [103, 248] on link "Physical Servers" at bounding box center [168, 251] width 244 height 16
click at [103, 264] on span "TORISRV09" at bounding box center [119, 267] width 38 height 11
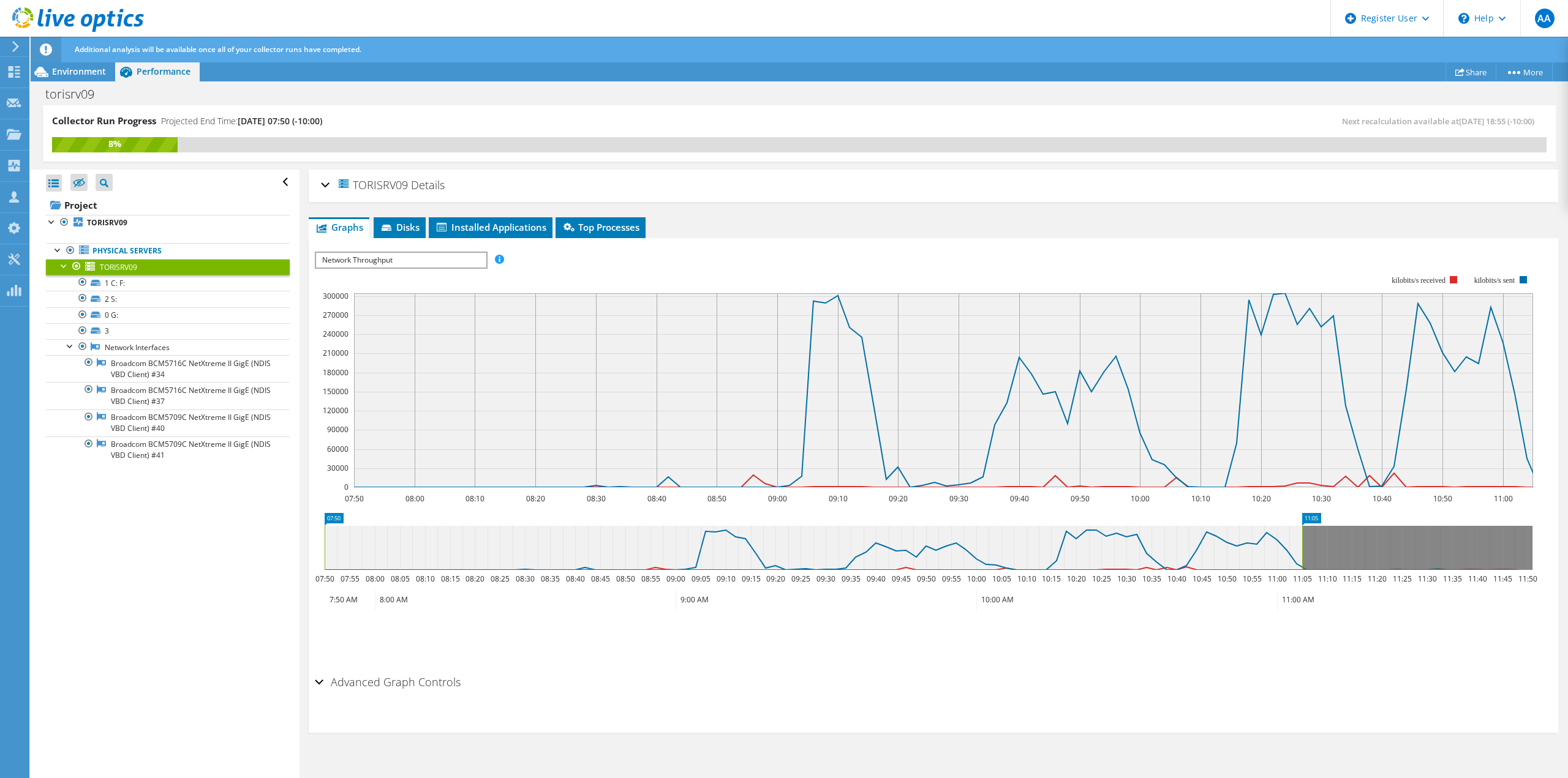
click at [430, 241] on div "IOPS Disk Throughput IO Size Latency Queue Depth CPU Percentage Memory Page Fau…" at bounding box center [933, 454] width 1237 height 432
click at [403, 229] on span "Disks" at bounding box center [400, 227] width 40 height 12
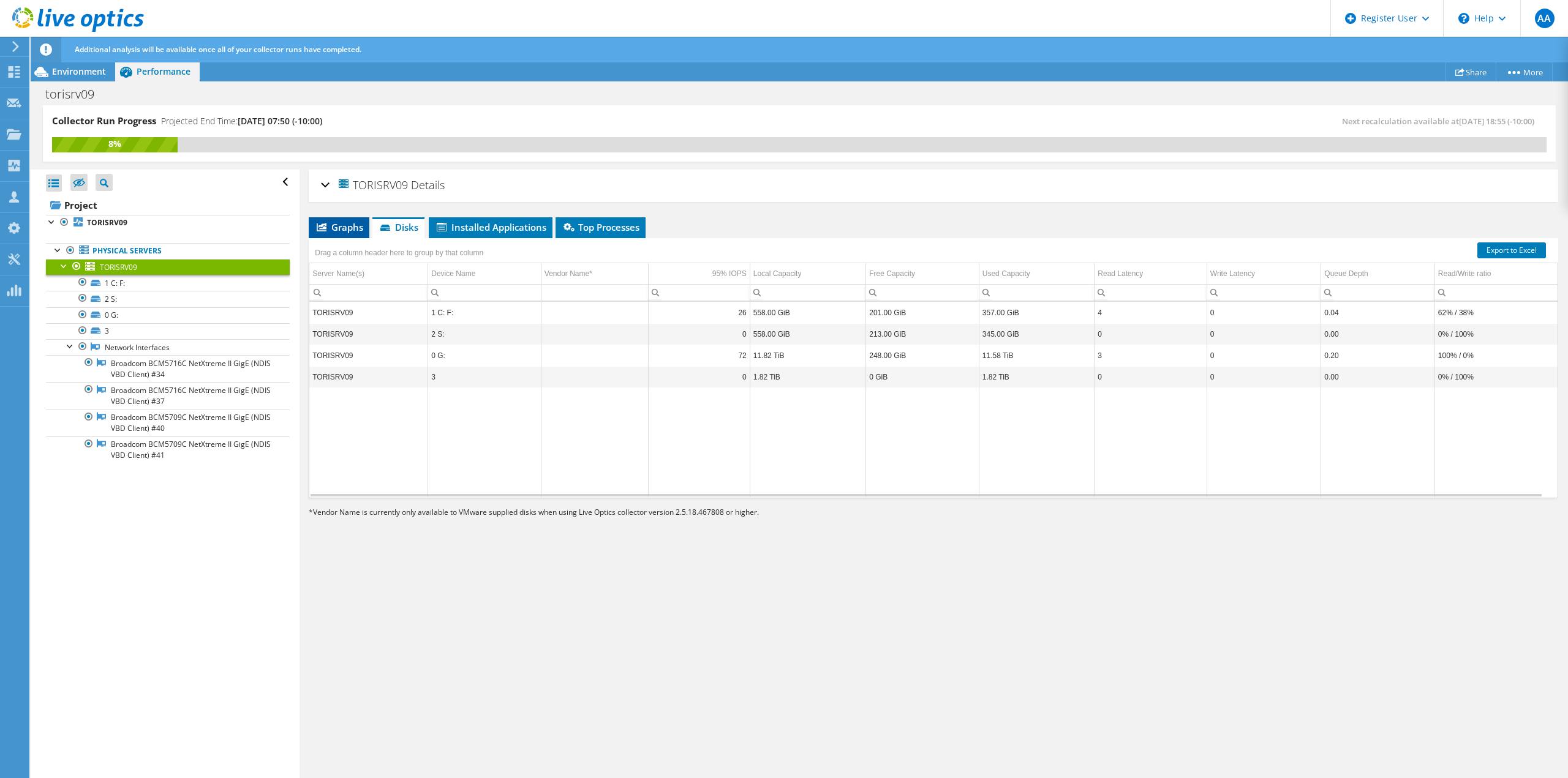
click at [328, 225] on span "Graphs" at bounding box center [339, 227] width 48 height 12
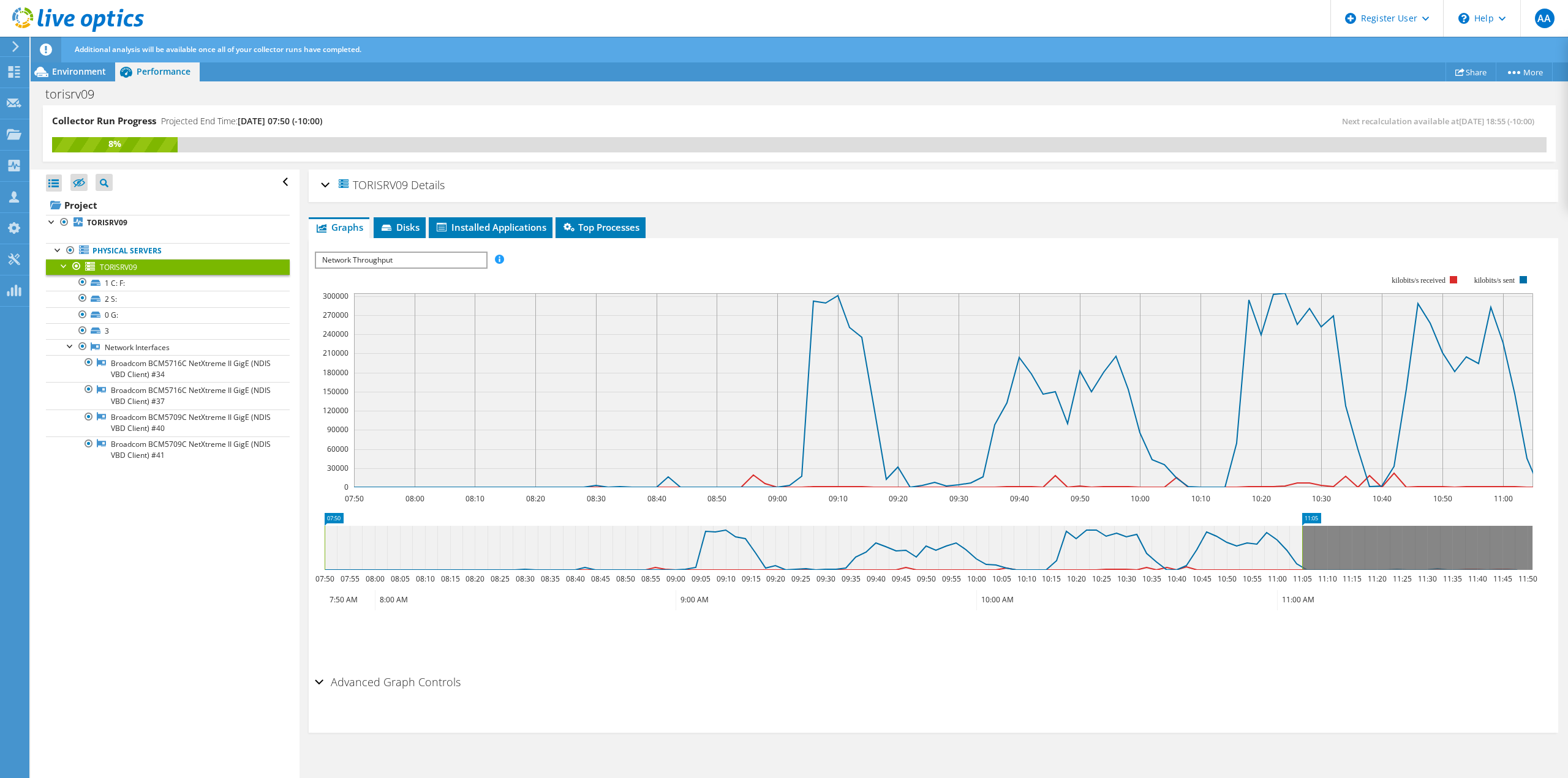
click at [367, 255] on span "Network Throughput" at bounding box center [401, 261] width 169 height 15
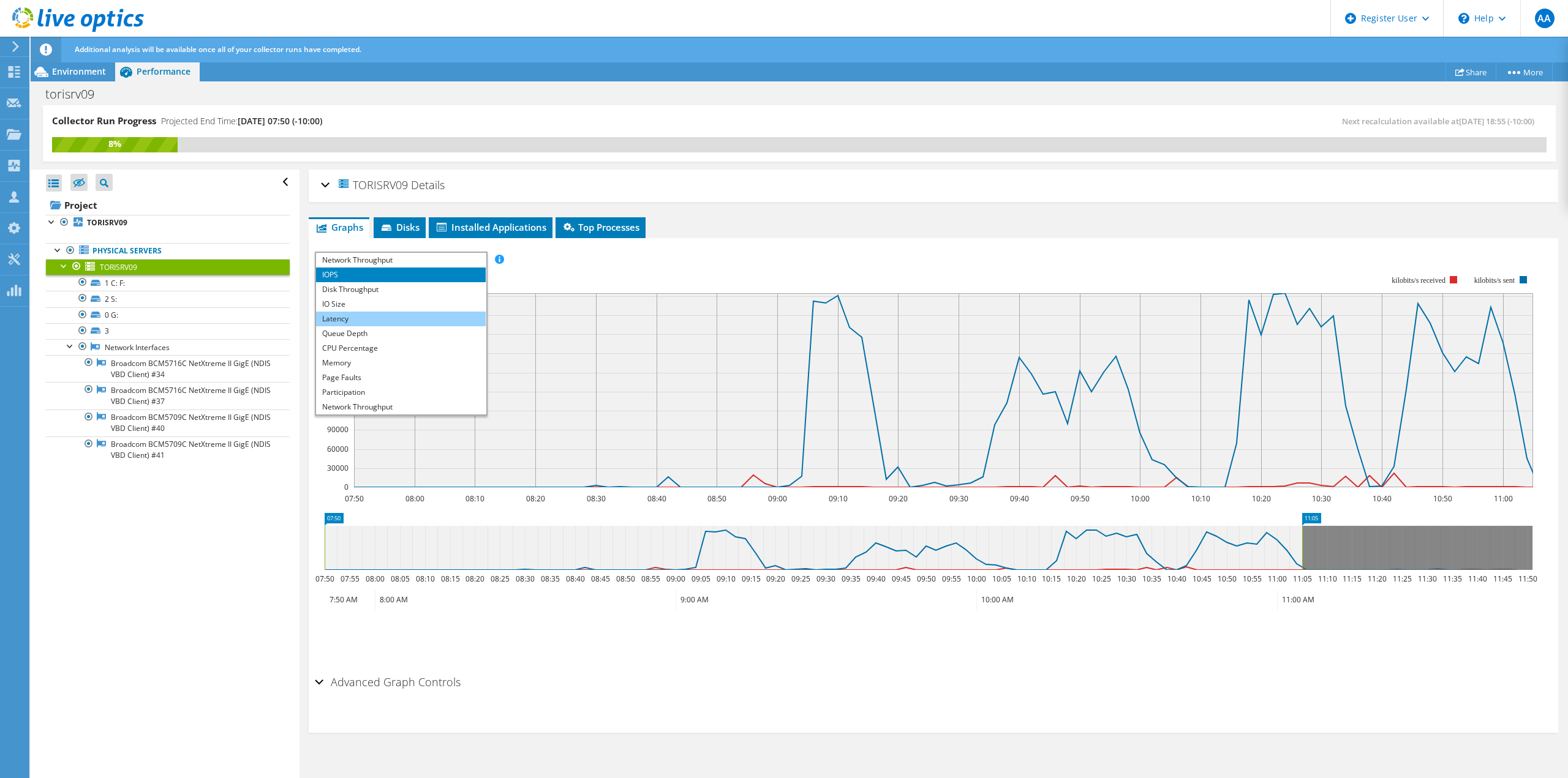
click at [376, 319] on li "Latency" at bounding box center [401, 319] width 169 height 15
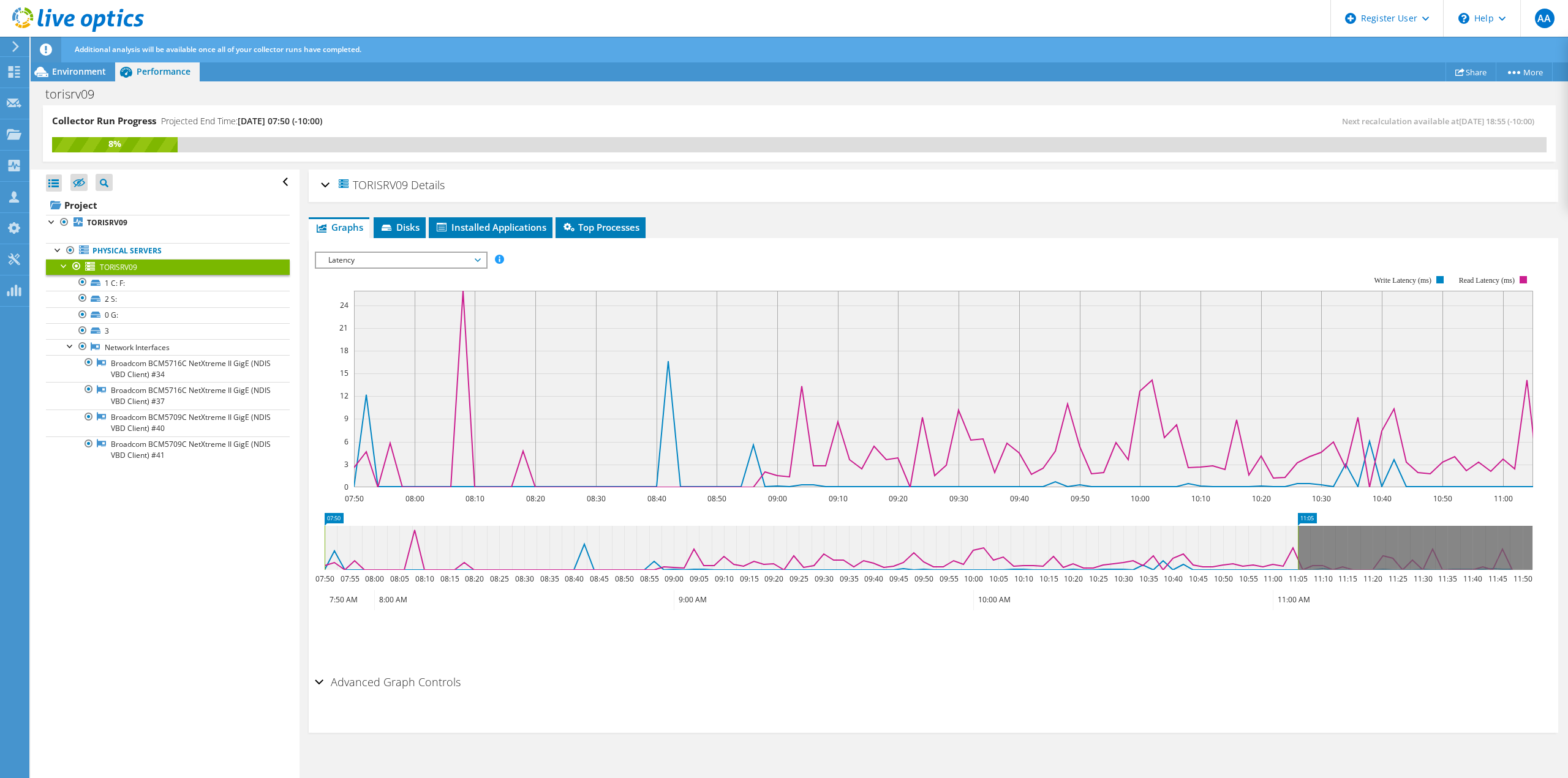
click at [364, 688] on h2 "Advanced Graph Controls" at bounding box center [388, 682] width 146 height 24
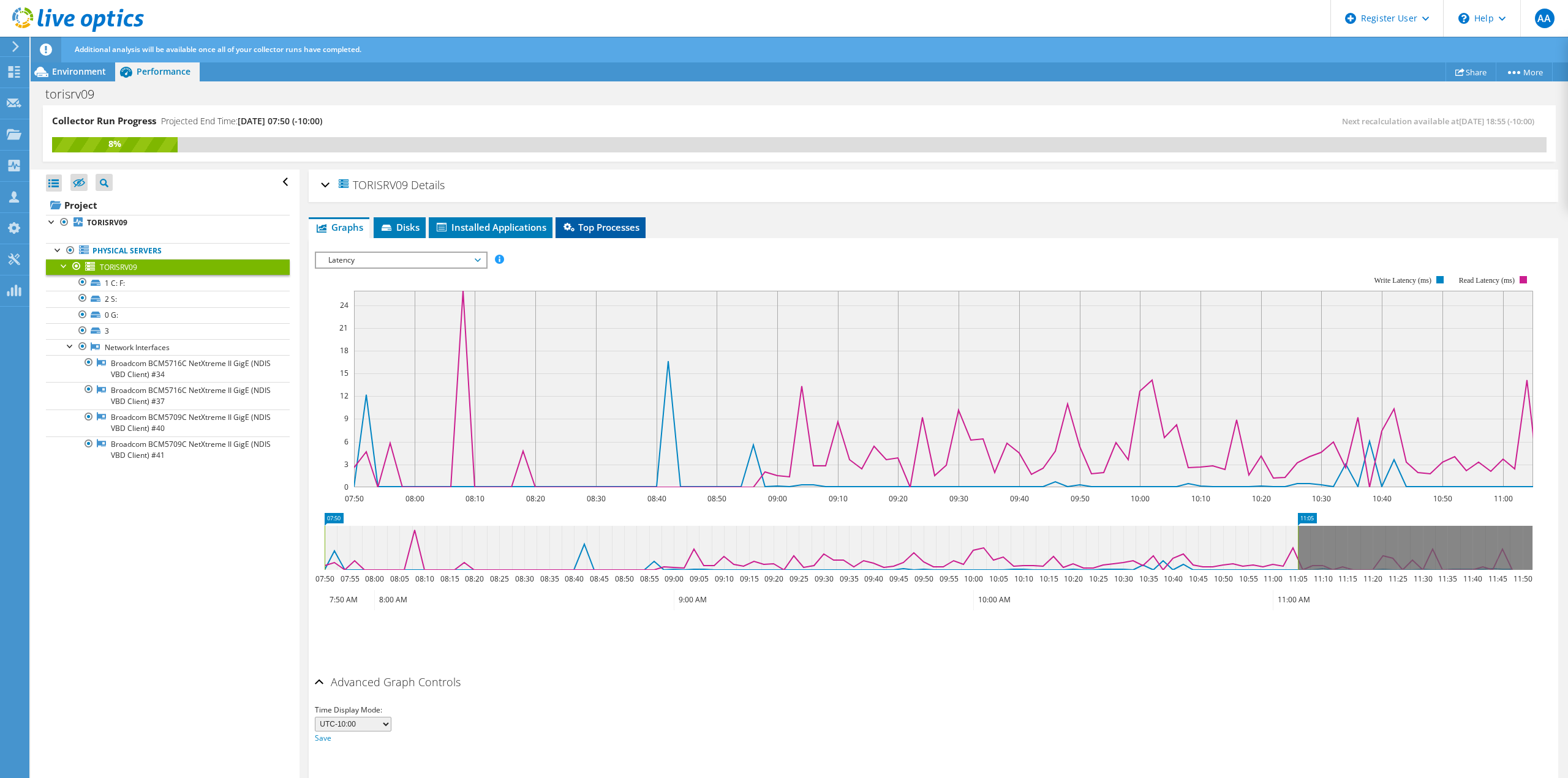
click at [630, 224] on span "Top Processes" at bounding box center [600, 227] width 78 height 12
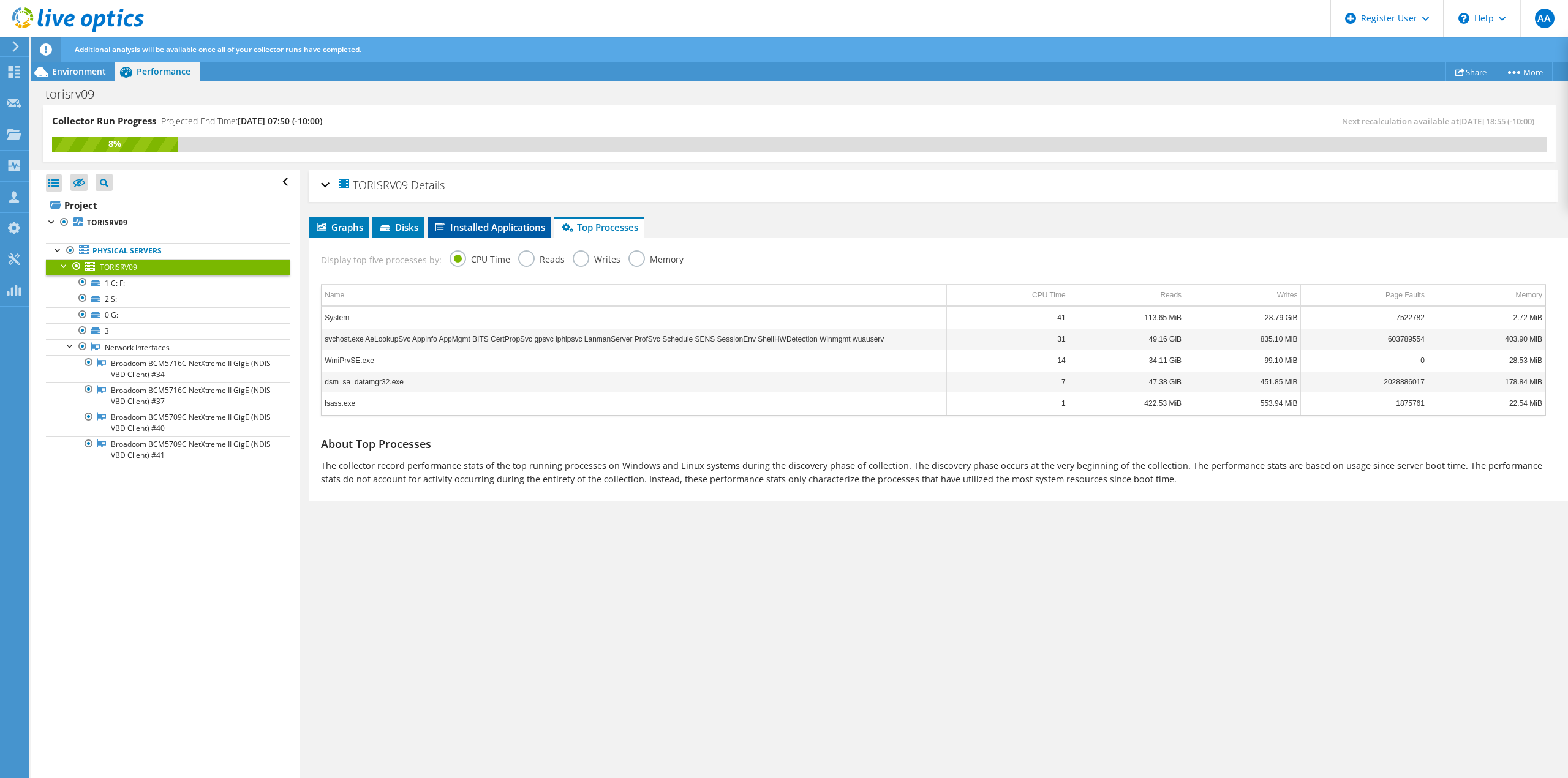
click at [528, 226] on span "Installed Applications" at bounding box center [490, 227] width 111 height 12
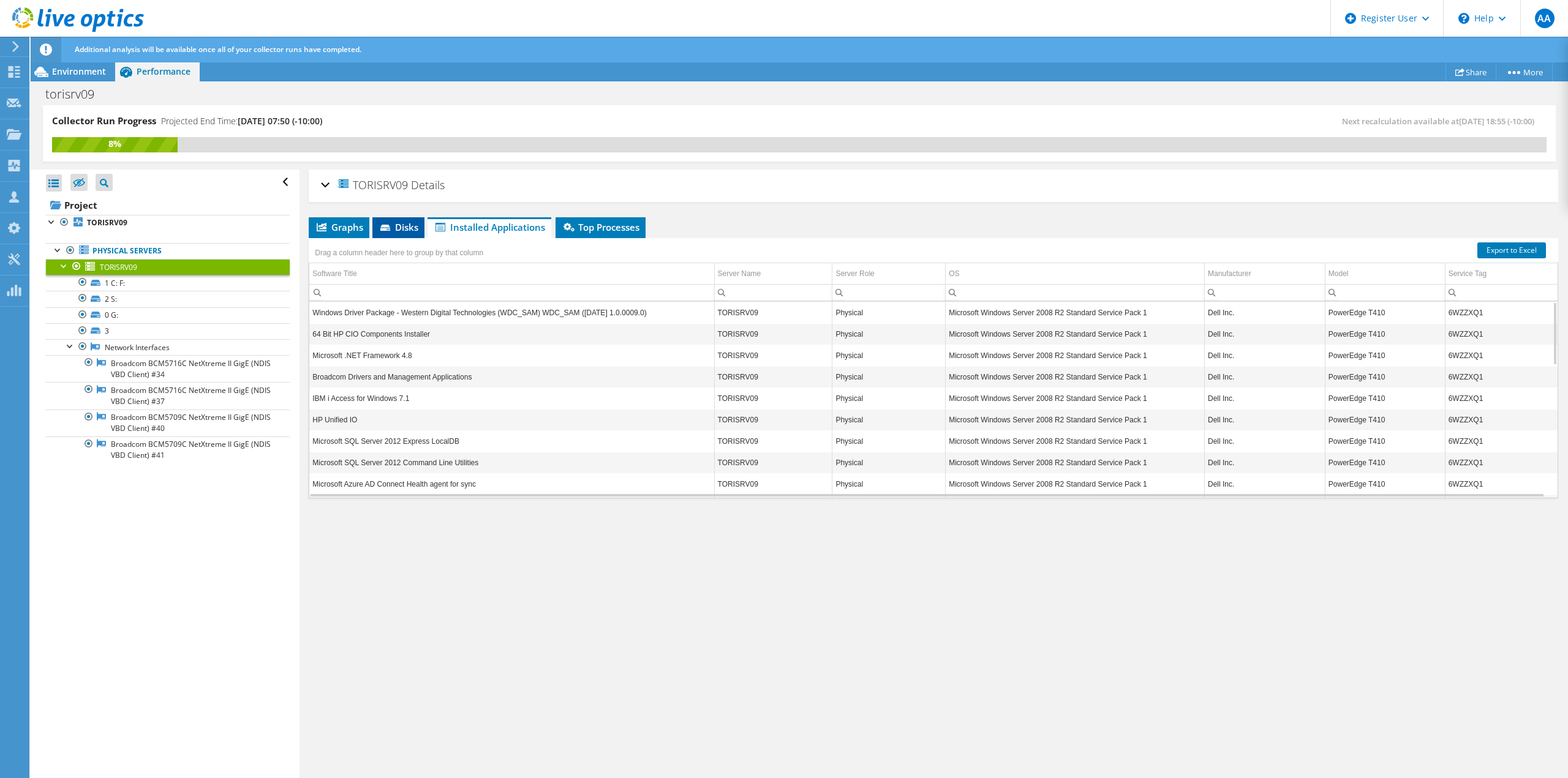
click at [404, 226] on span "Disks" at bounding box center [398, 227] width 40 height 12
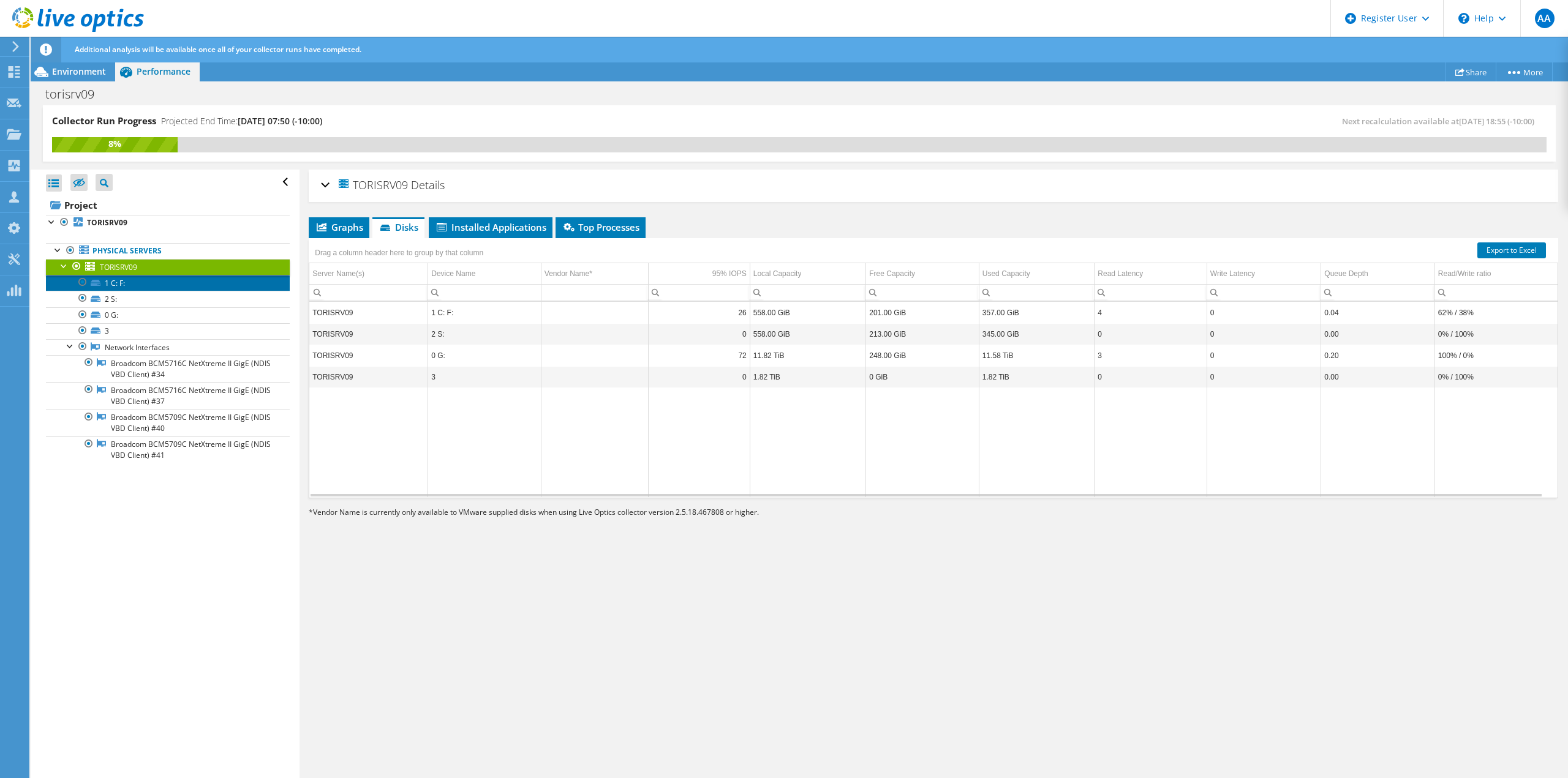
click at [163, 279] on link "1 C: F:" at bounding box center [168, 282] width 244 height 16
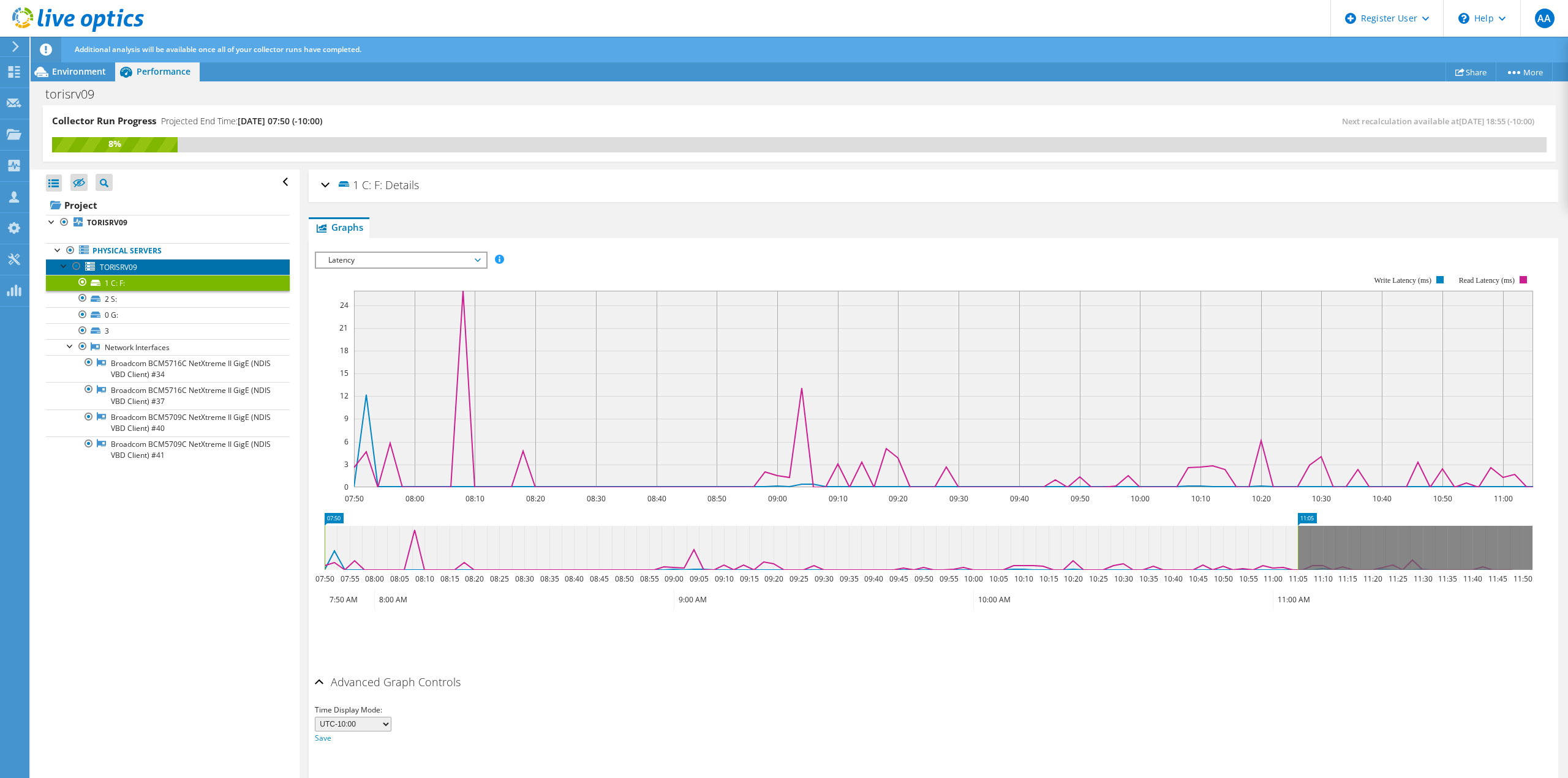
click at [181, 262] on link "TORISRV09" at bounding box center [168, 266] width 244 height 16
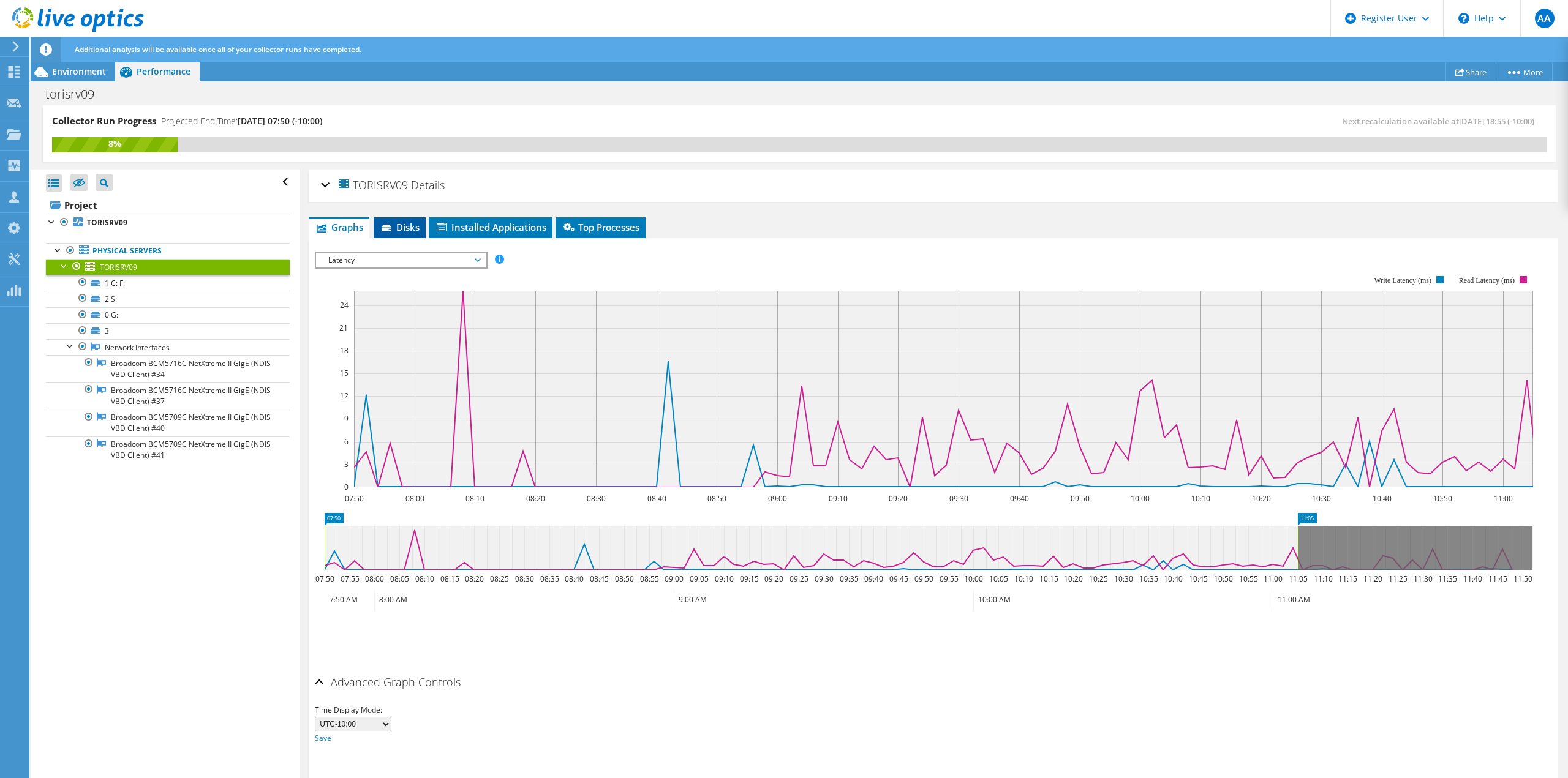
click at [408, 229] on span "Disks" at bounding box center [400, 227] width 40 height 12
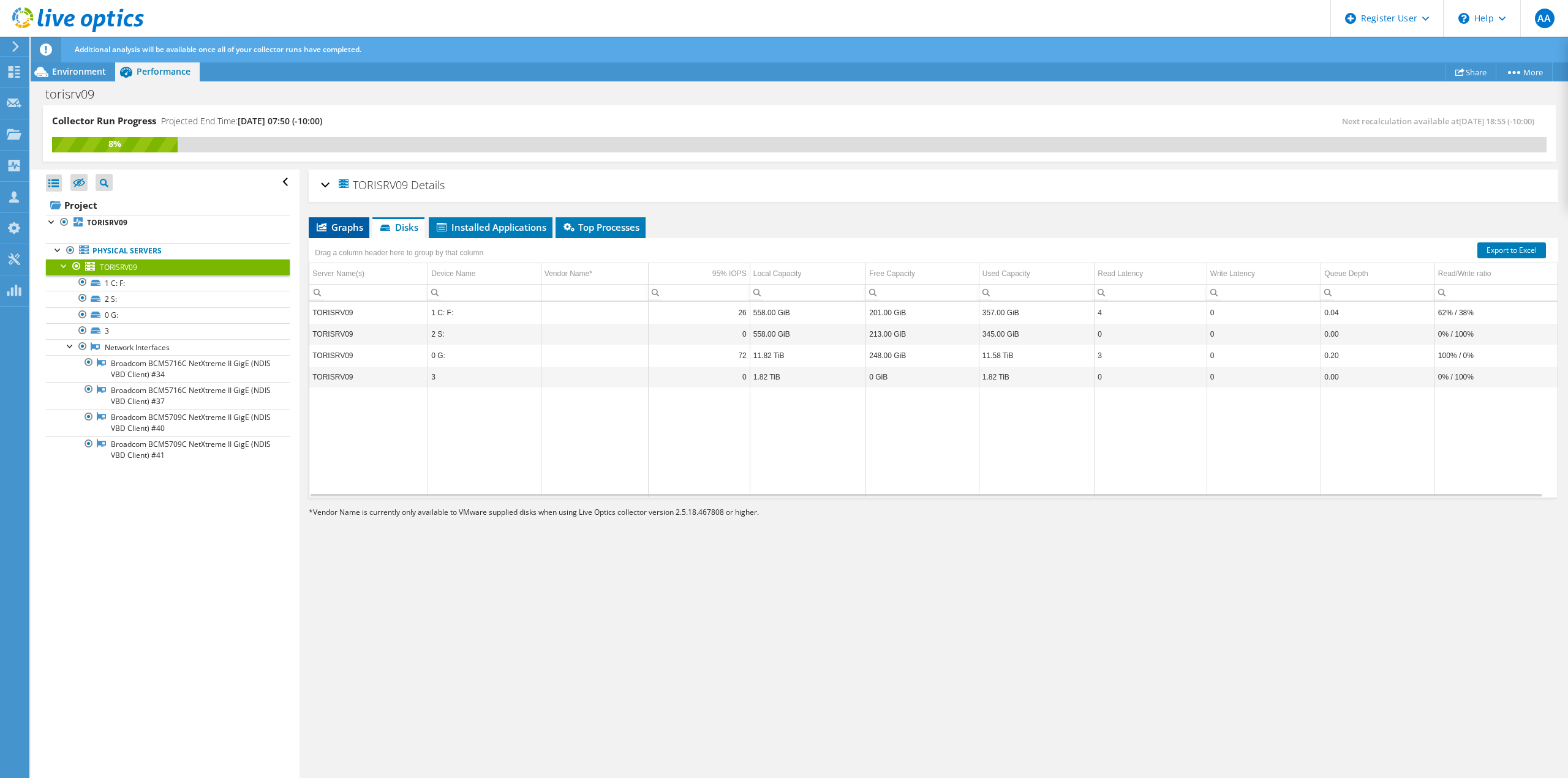
click at [353, 229] on span "Graphs" at bounding box center [339, 227] width 48 height 12
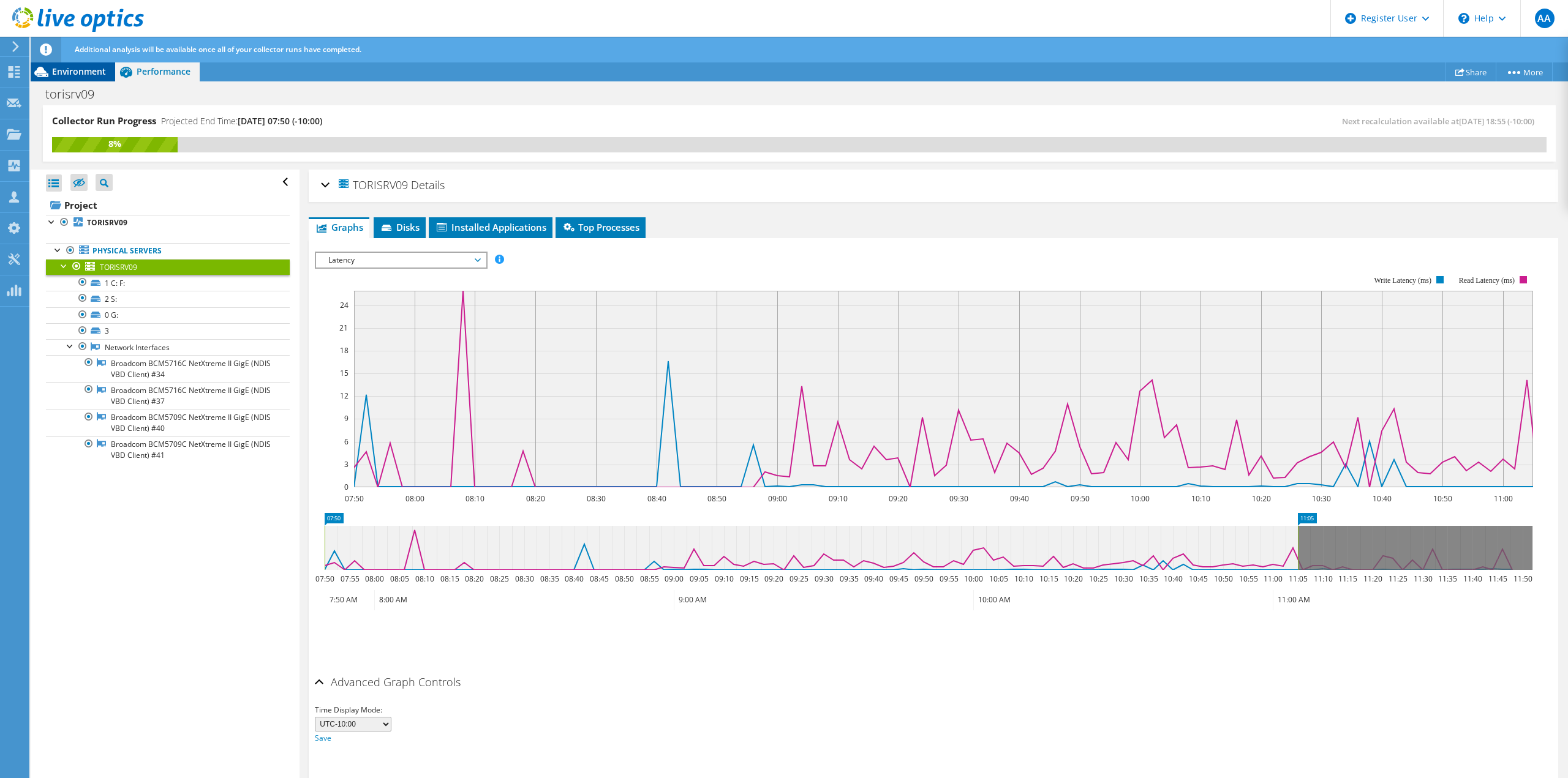
click at [91, 74] on span "Environment" at bounding box center [79, 71] width 54 height 12
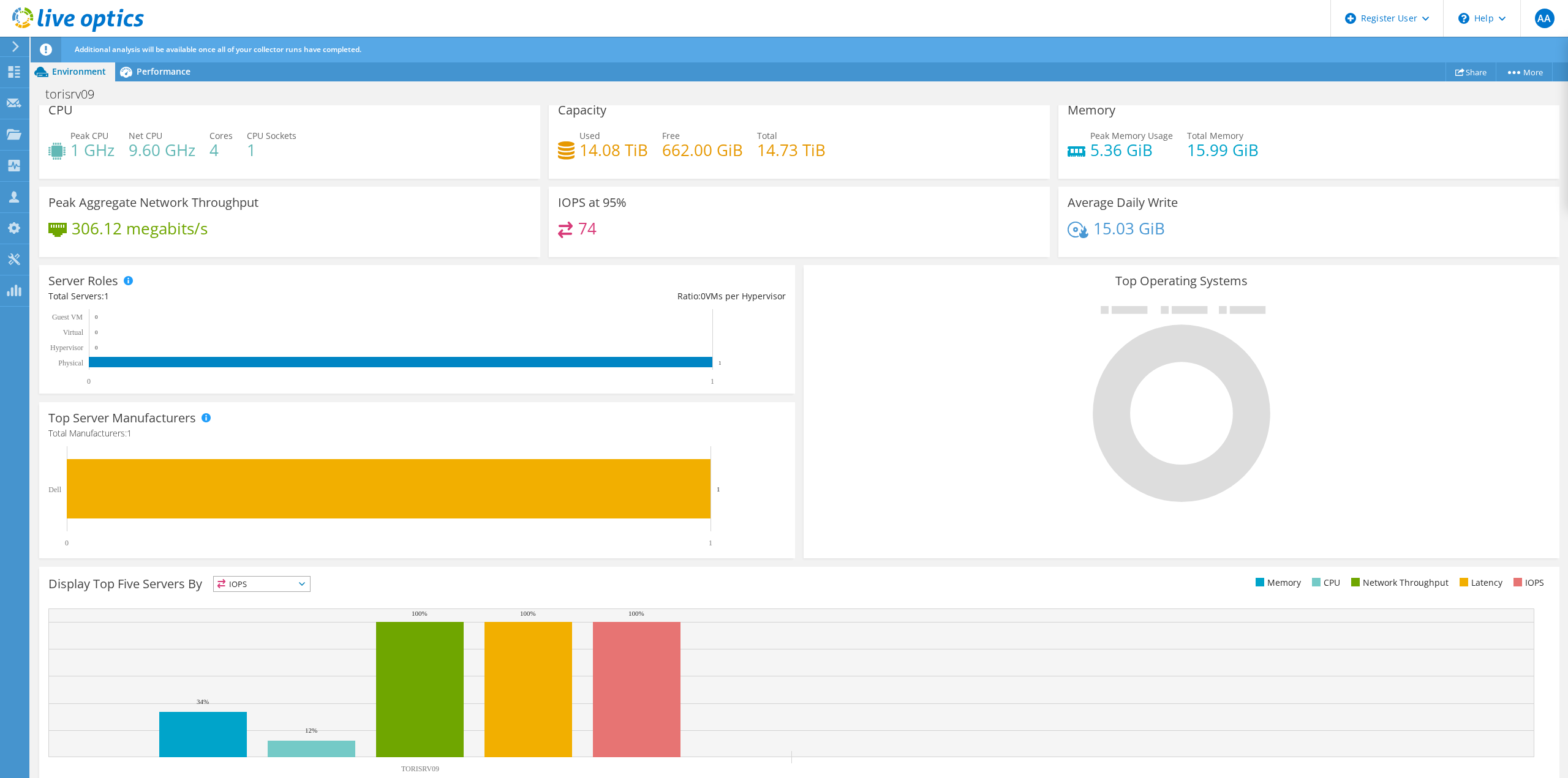
scroll to position [111, 0]
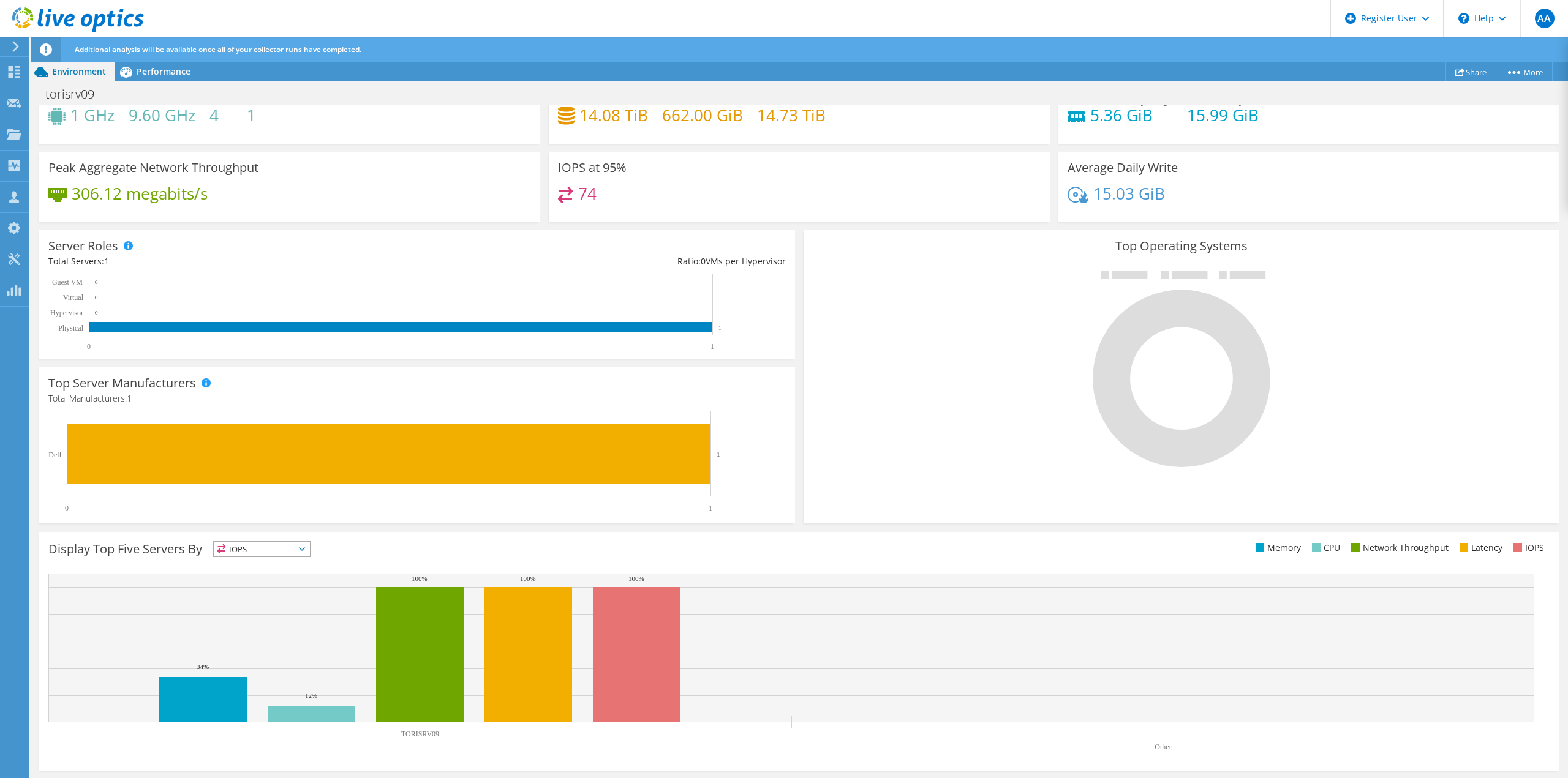
click at [248, 552] on span "IOPS" at bounding box center [262, 549] width 96 height 15
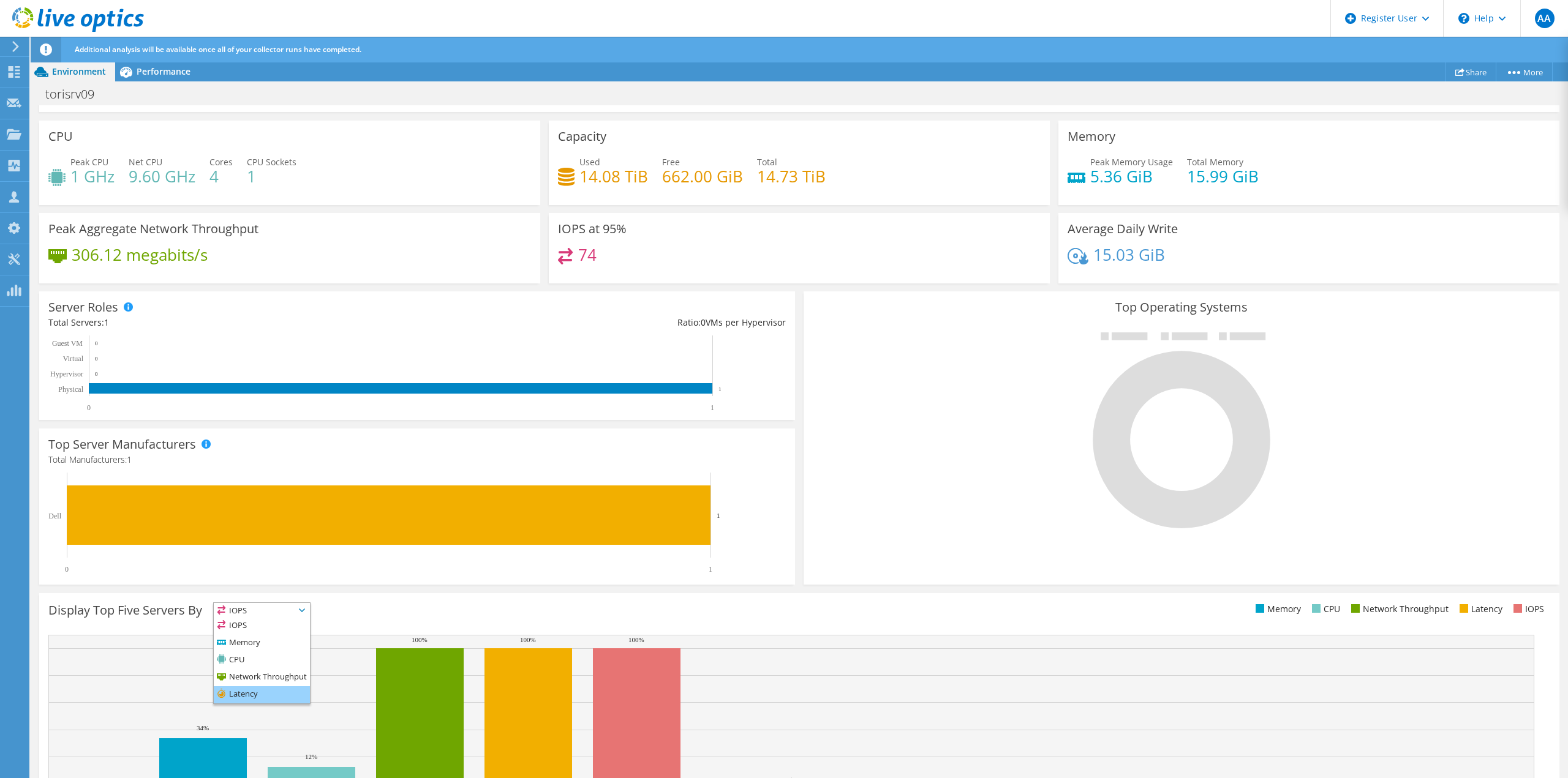
click at [265, 690] on li "Latency" at bounding box center [262, 694] width 96 height 17
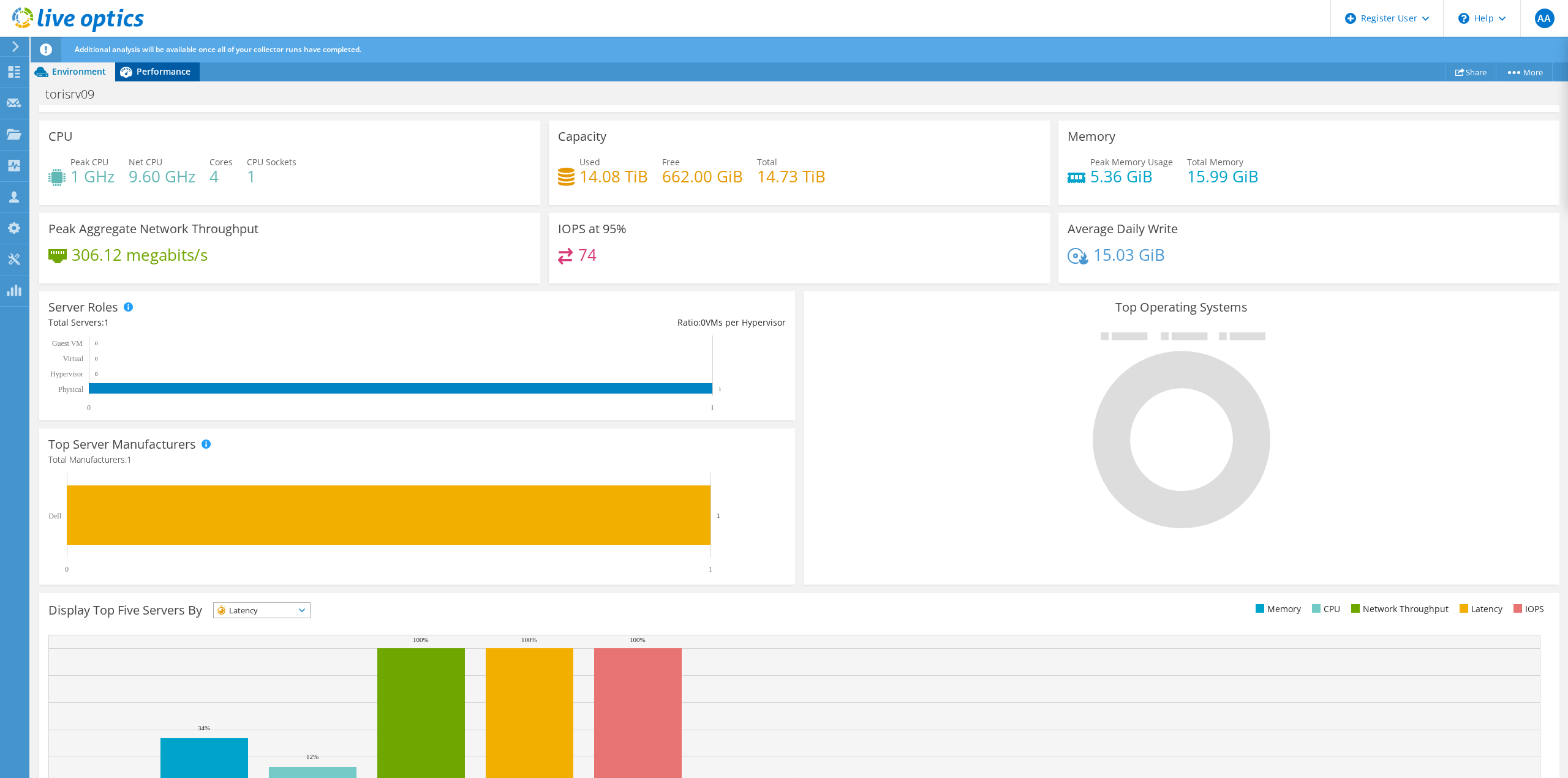
click at [164, 77] on div "Performance" at bounding box center [157, 71] width 84 height 19
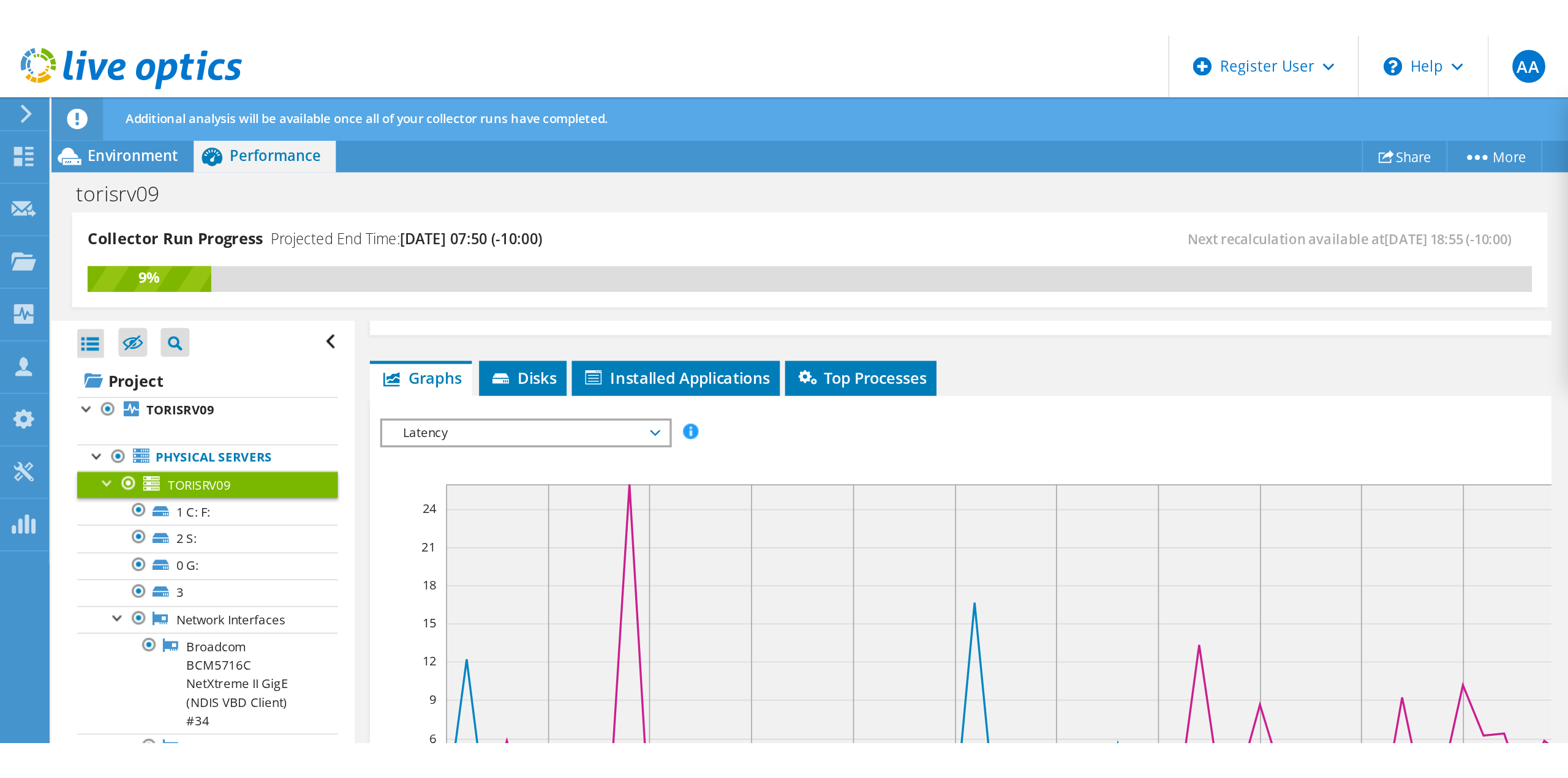
scroll to position [21, 0]
